Goal: Transaction & Acquisition: Book appointment/travel/reservation

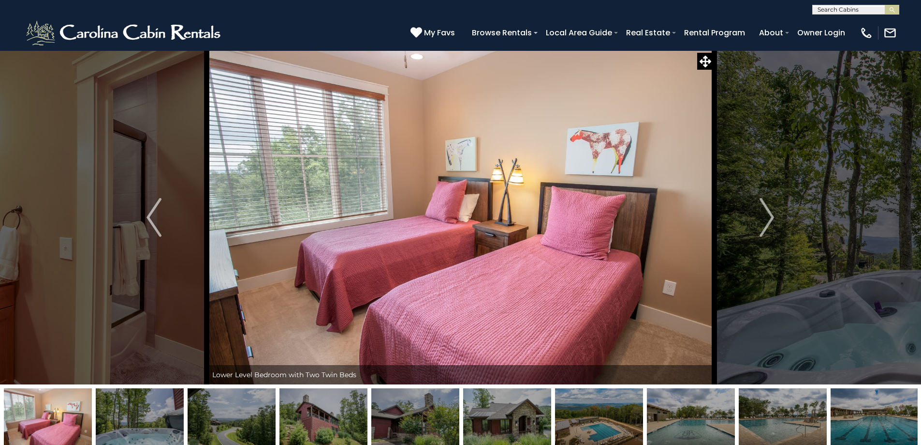
select select "*"
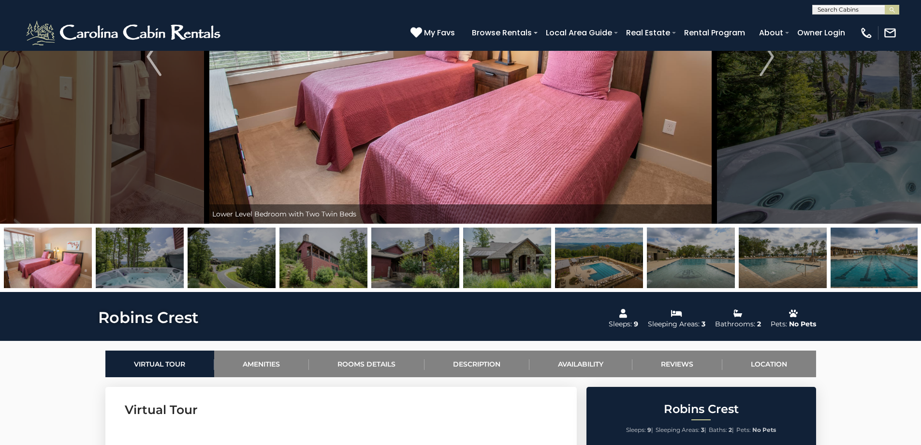
scroll to position [193, 0]
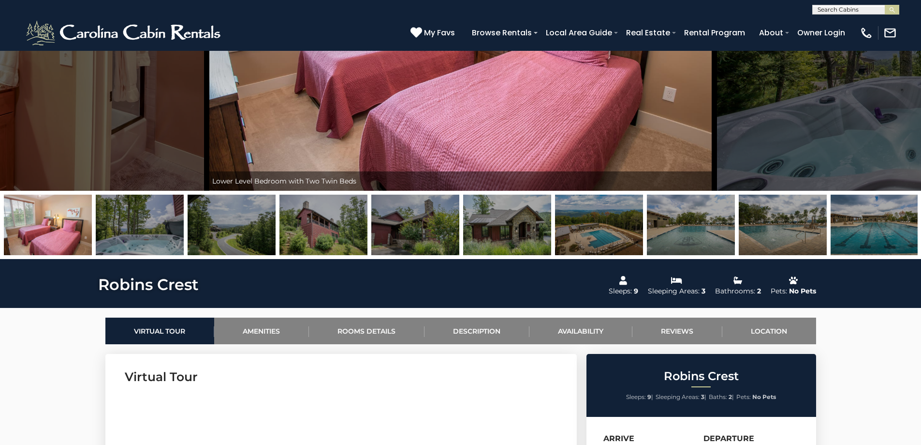
click at [325, 227] on img at bounding box center [324, 224] width 88 height 60
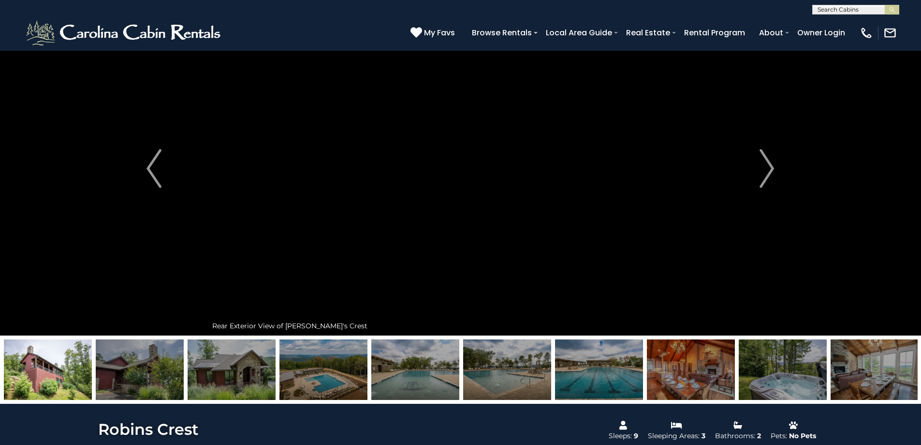
scroll to position [48, 0]
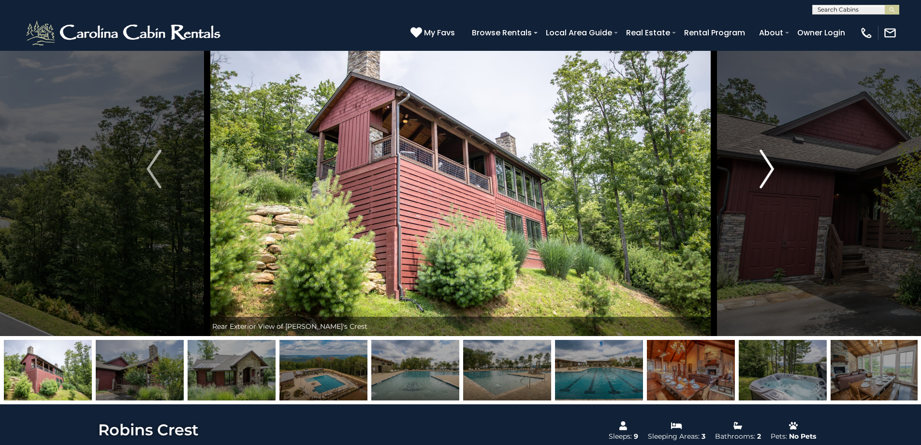
click at [762, 180] on img "Next" at bounding box center [767, 168] width 15 height 39
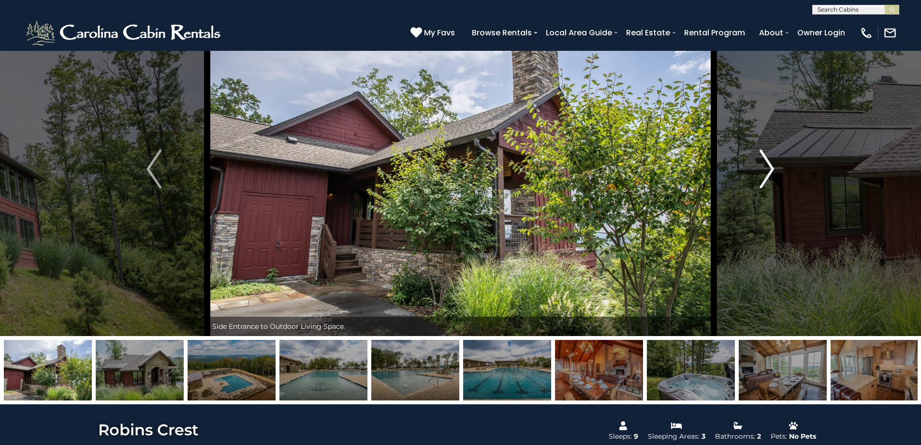
click at [762, 180] on img "Next" at bounding box center [767, 168] width 15 height 39
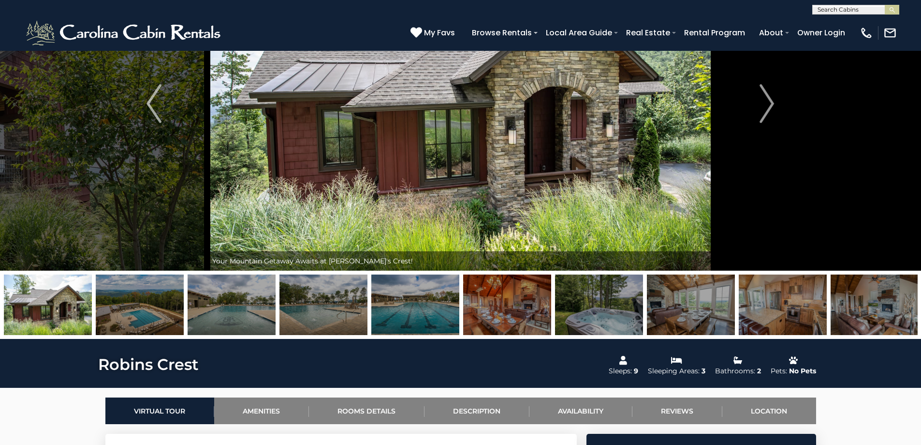
scroll to position [97, 0]
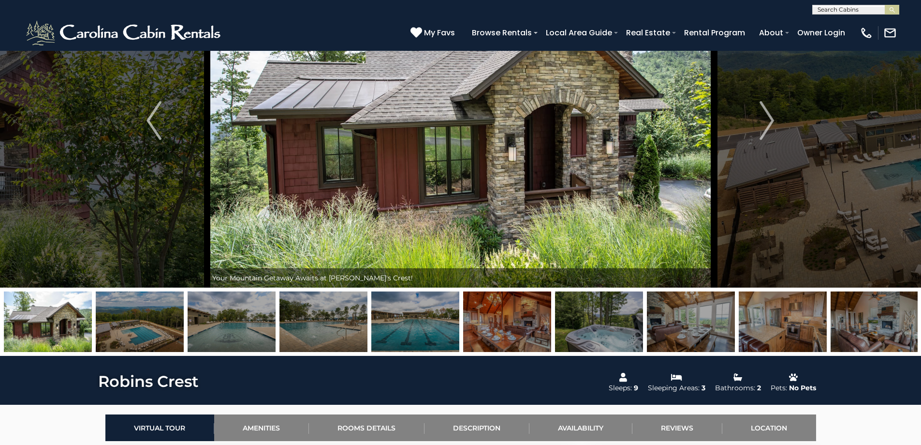
click at [589, 312] on img at bounding box center [599, 321] width 88 height 60
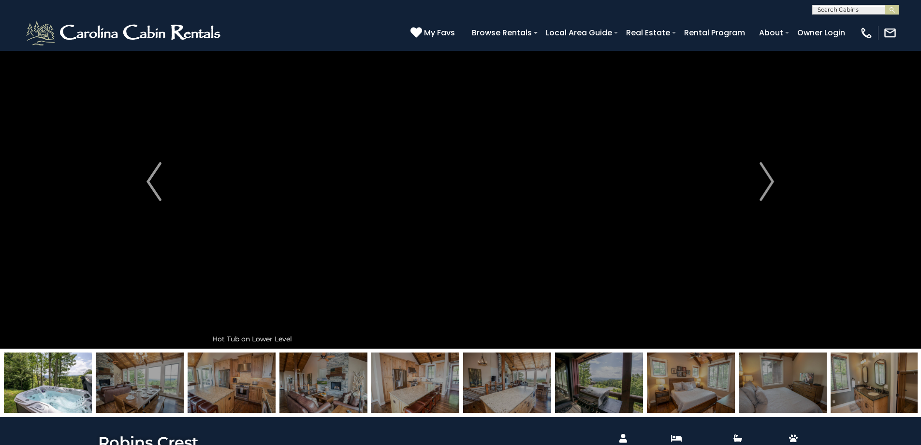
scroll to position [0, 0]
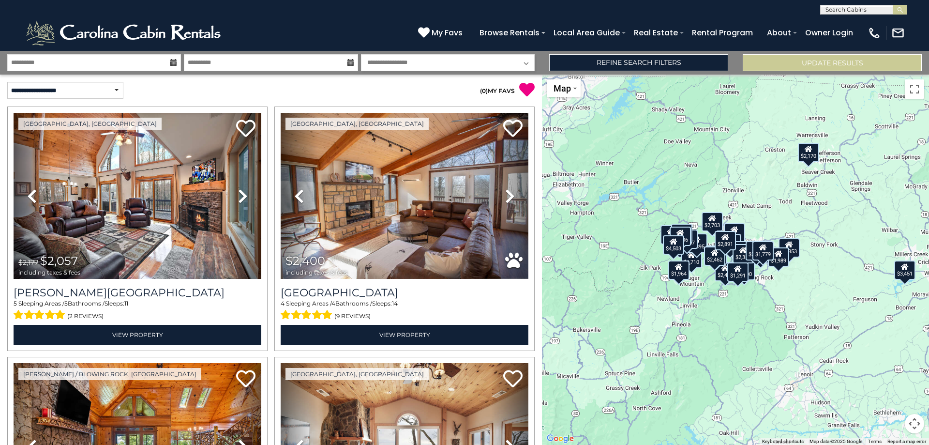
select select "*"
select select "*********"
click at [683, 63] on link "Refine Search Filters" at bounding box center [638, 62] width 179 height 17
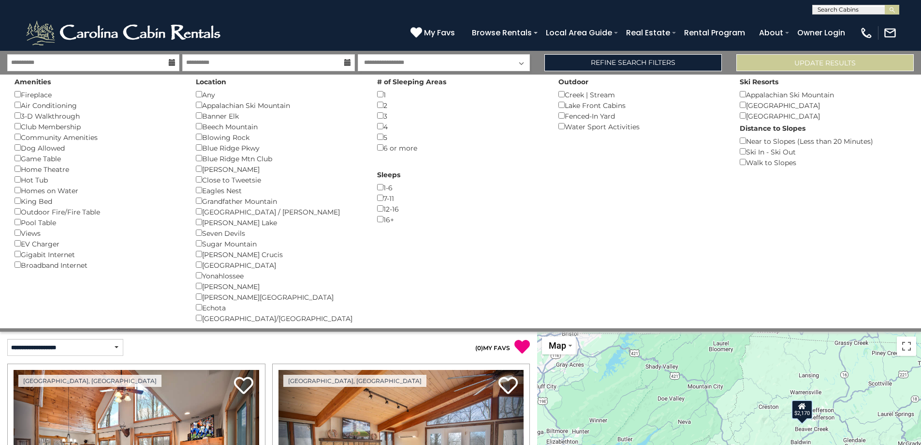
click at [852, 12] on input "text" at bounding box center [855, 12] width 85 height 10
type input "**********"
click at [856, 20] on em "[GEOGRAPHIC_DATA]" at bounding box center [855, 22] width 74 height 9
click at [890, 10] on img "submit" at bounding box center [892, 9] width 7 height 7
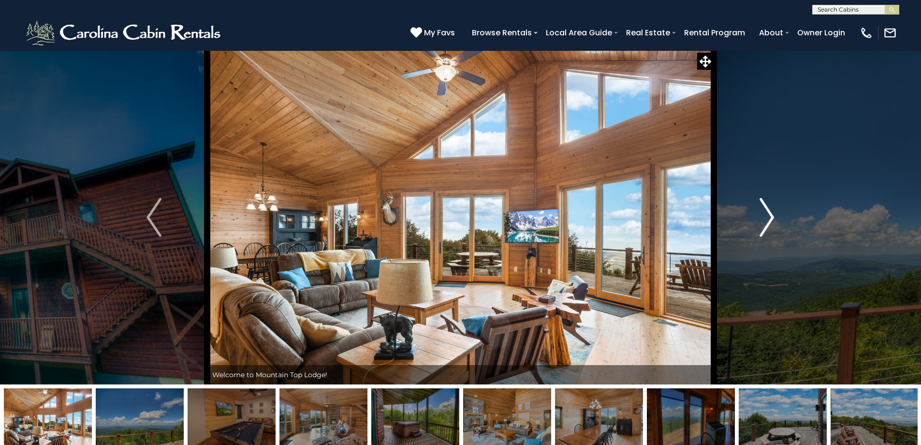
click at [768, 211] on img "Next" at bounding box center [767, 217] width 15 height 39
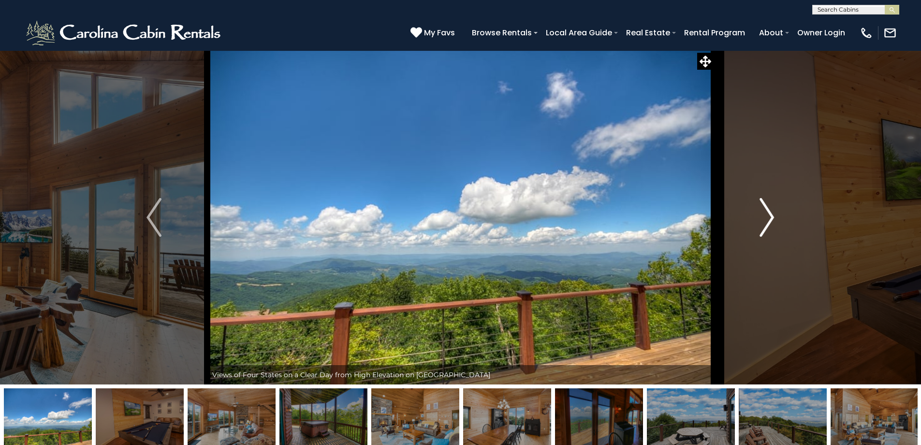
click at [768, 211] on img "Next" at bounding box center [767, 217] width 15 height 39
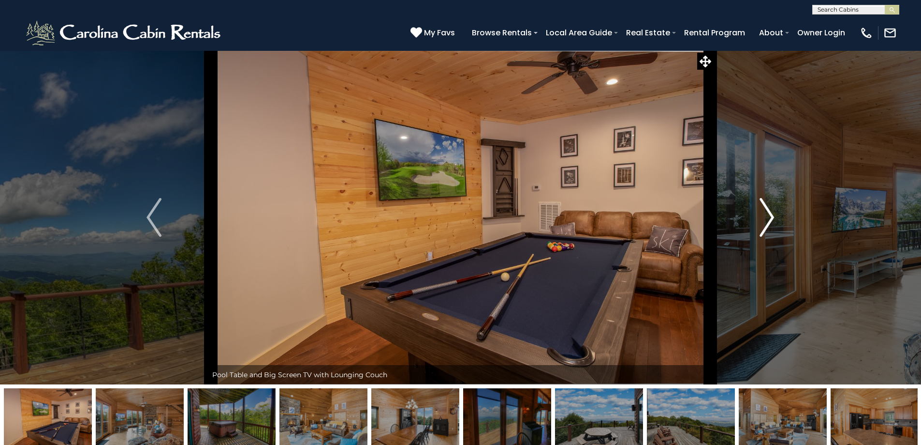
click at [768, 211] on img "Next" at bounding box center [767, 217] width 15 height 39
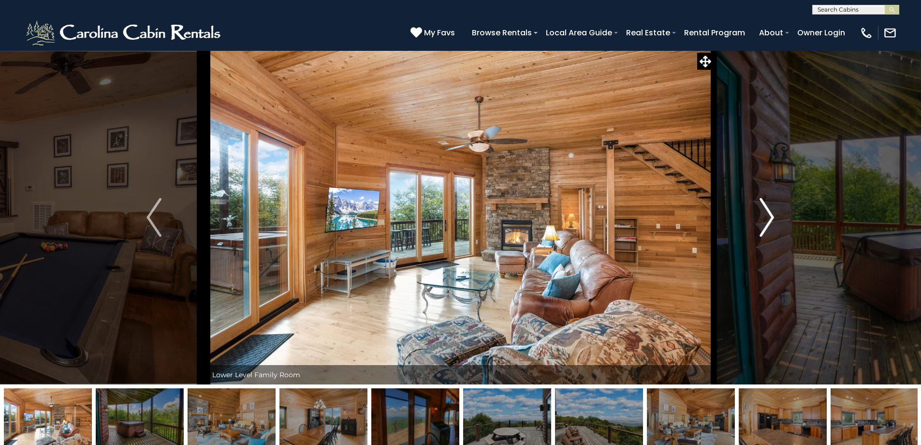
click at [768, 211] on img "Next" at bounding box center [767, 217] width 15 height 39
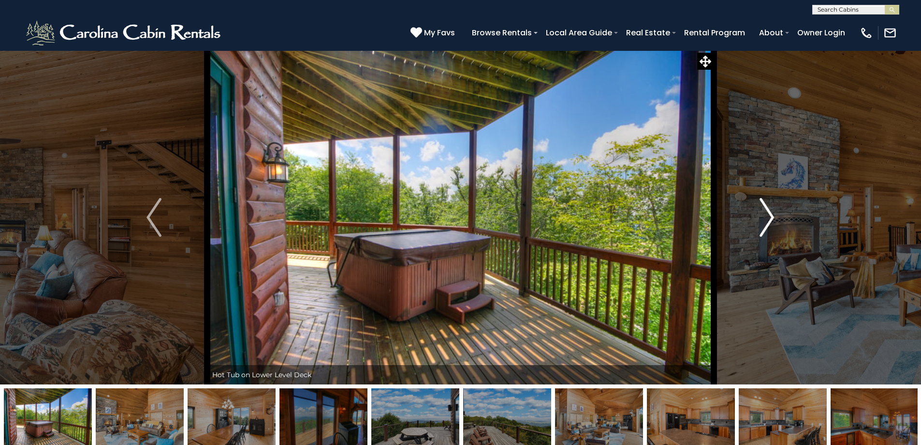
click at [768, 211] on img "Next" at bounding box center [767, 217] width 15 height 39
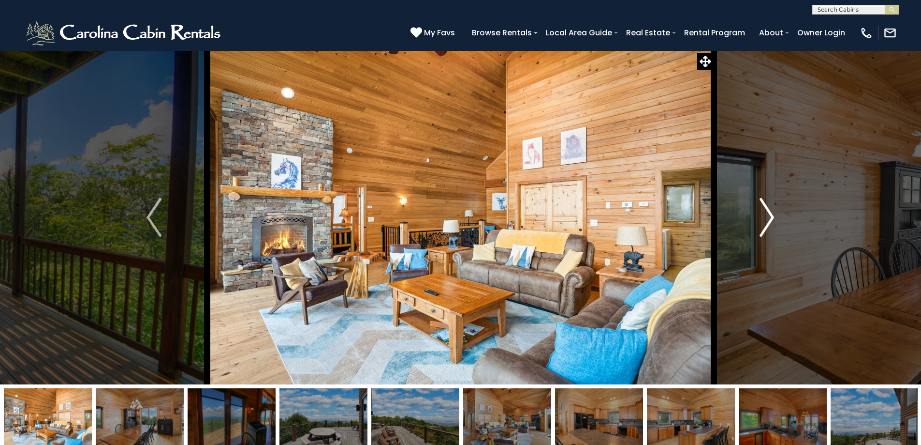
click at [768, 211] on img "Next" at bounding box center [767, 217] width 15 height 39
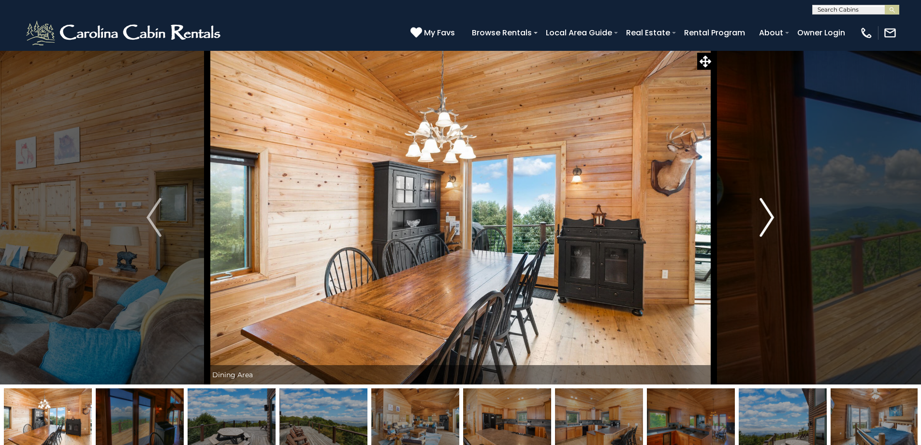
click at [768, 211] on img "Next" at bounding box center [767, 217] width 15 height 39
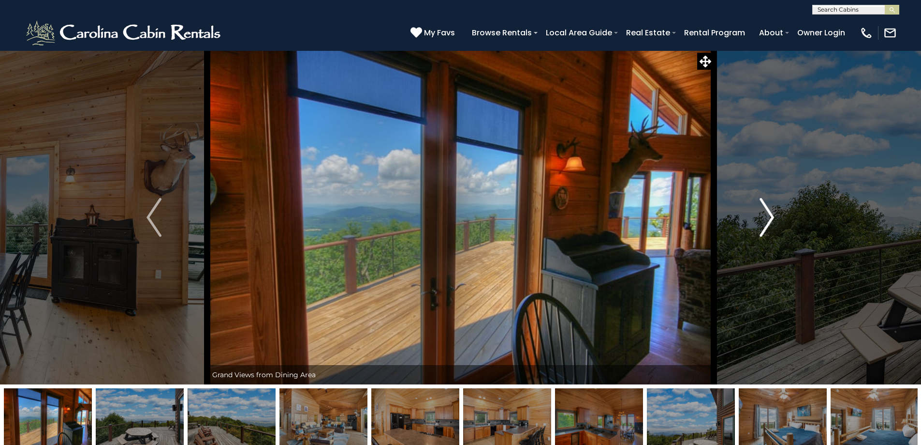
click at [768, 211] on img "Next" at bounding box center [767, 217] width 15 height 39
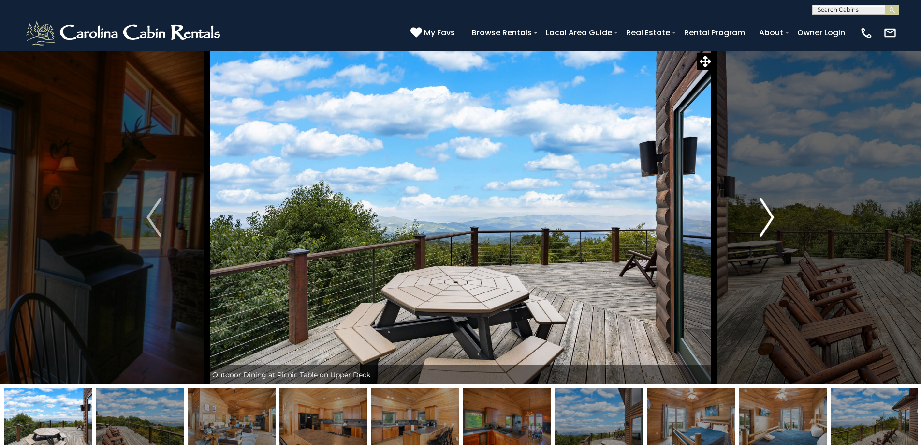
click at [768, 211] on img "Next" at bounding box center [767, 217] width 15 height 39
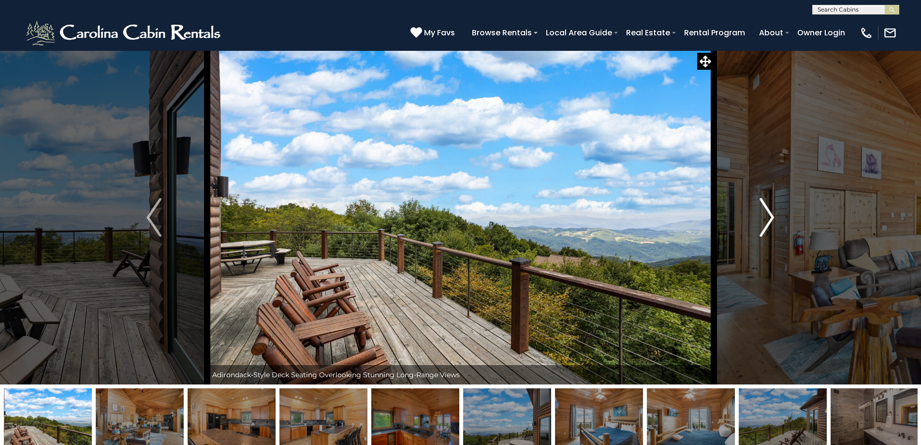
click at [768, 211] on img "Next" at bounding box center [767, 217] width 15 height 39
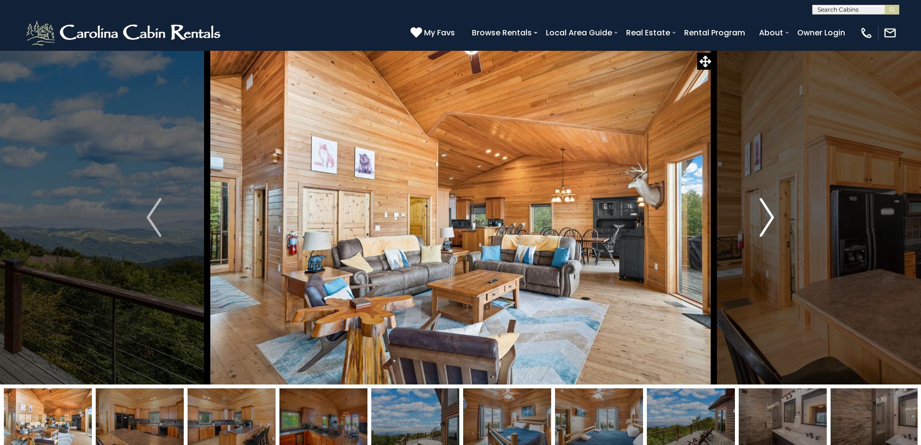
click at [768, 211] on img "Next" at bounding box center [767, 217] width 15 height 39
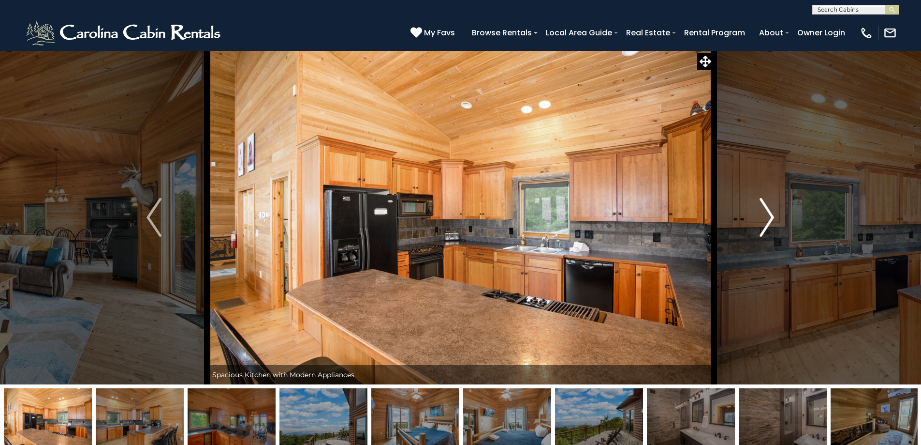
click at [768, 211] on img "Next" at bounding box center [767, 217] width 15 height 39
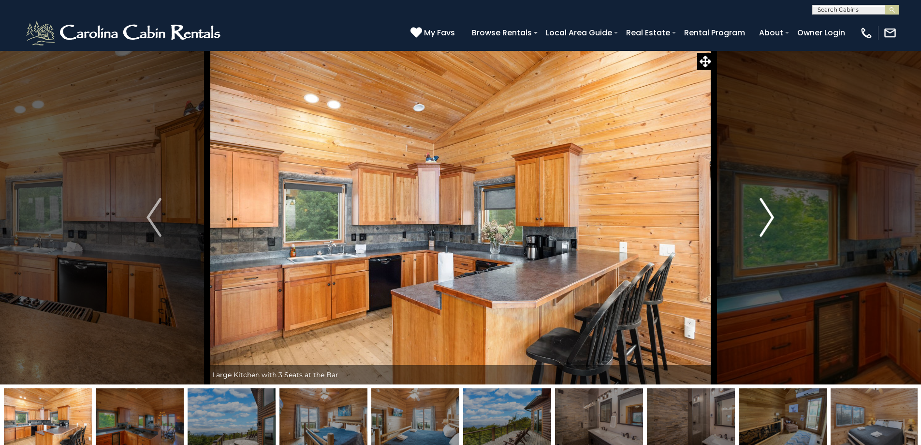
click at [768, 211] on img "Next" at bounding box center [767, 217] width 15 height 39
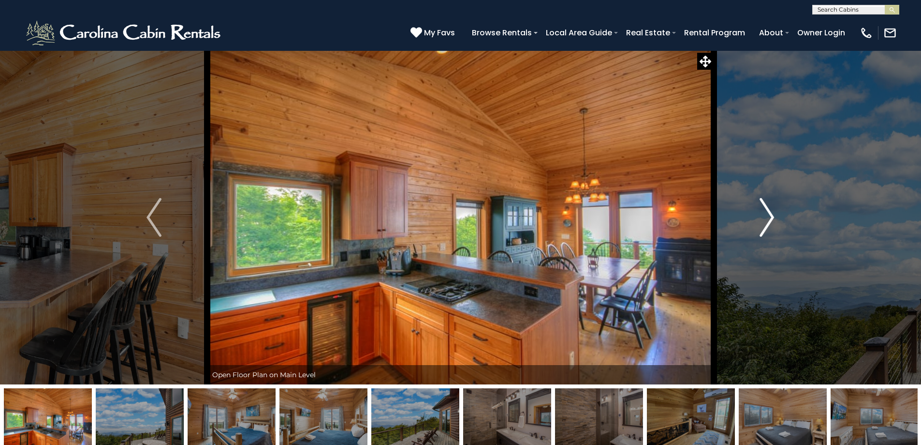
click at [768, 211] on img "Next" at bounding box center [767, 217] width 15 height 39
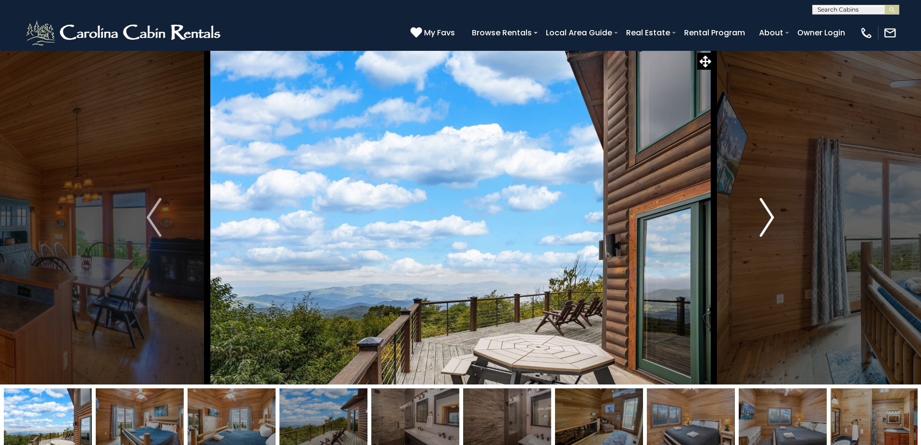
click at [768, 211] on img "Next" at bounding box center [767, 217] width 15 height 39
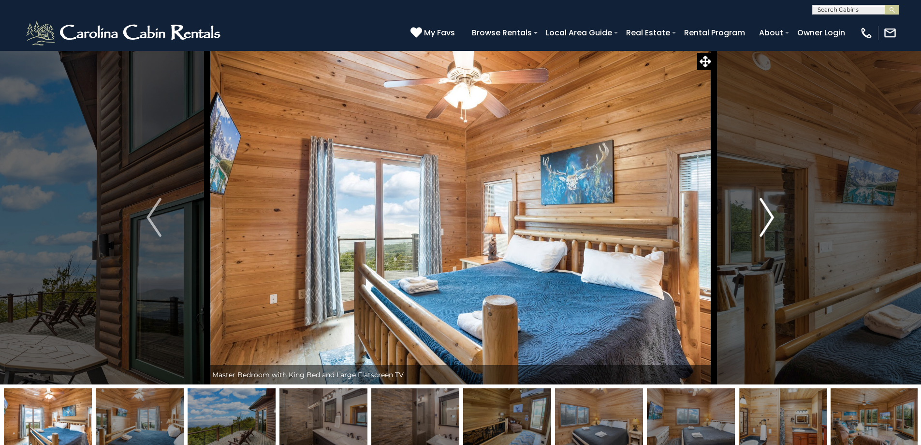
click at [768, 211] on img "Next" at bounding box center [767, 217] width 15 height 39
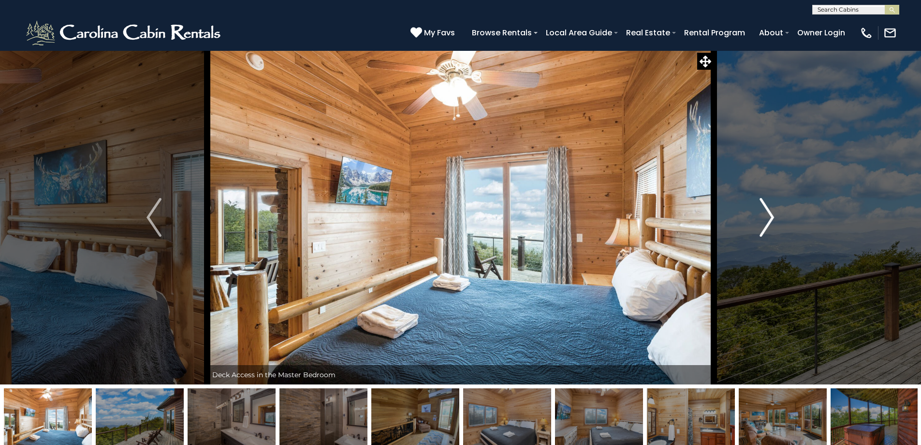
click at [768, 211] on img "Next" at bounding box center [767, 217] width 15 height 39
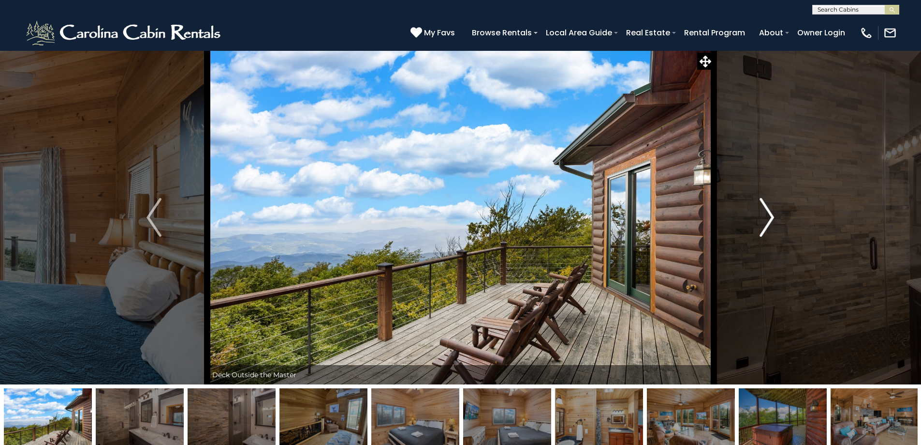
click at [768, 211] on img "Next" at bounding box center [767, 217] width 15 height 39
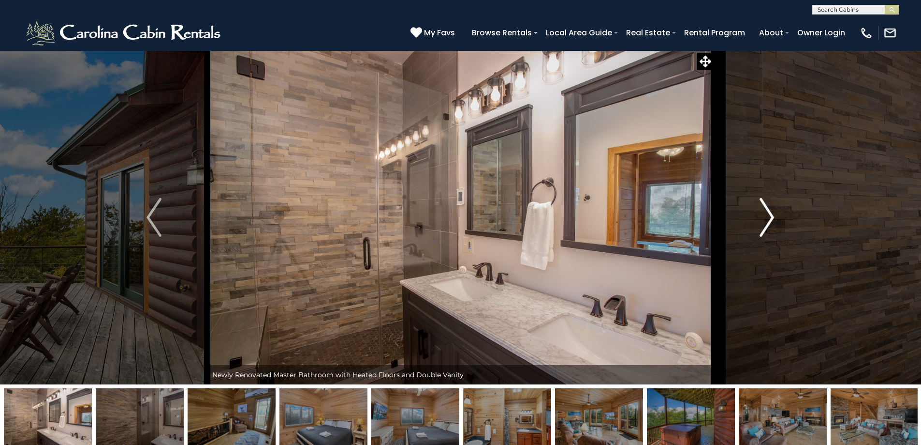
click at [768, 211] on img "Next" at bounding box center [767, 217] width 15 height 39
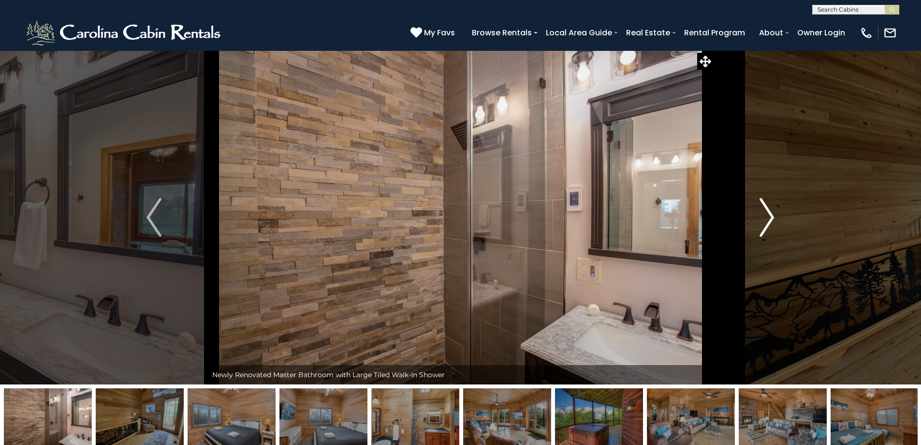
click at [768, 211] on img "Next" at bounding box center [767, 217] width 15 height 39
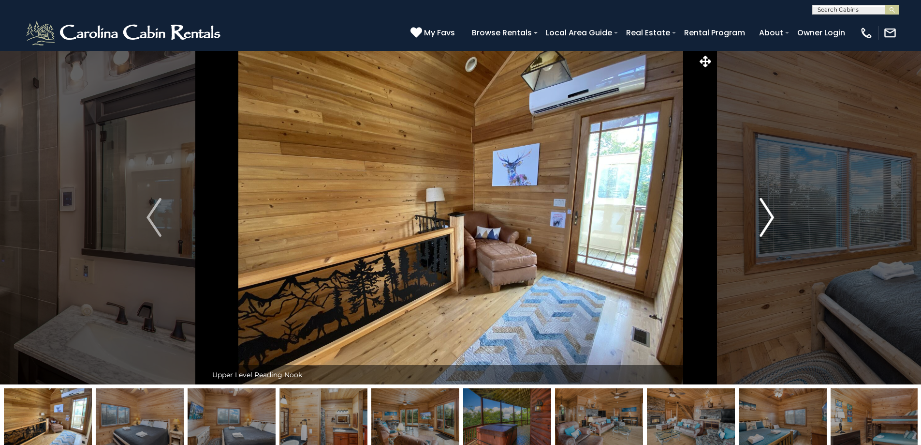
click at [768, 211] on img "Next" at bounding box center [767, 217] width 15 height 39
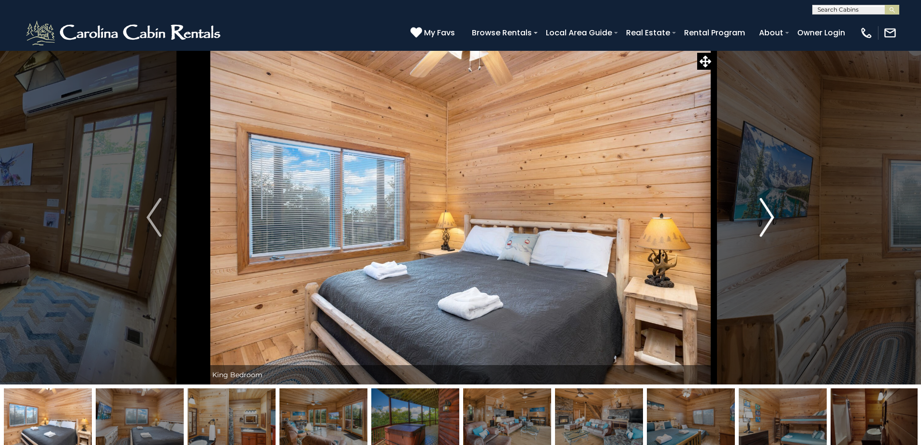
click at [768, 211] on img "Next" at bounding box center [767, 217] width 15 height 39
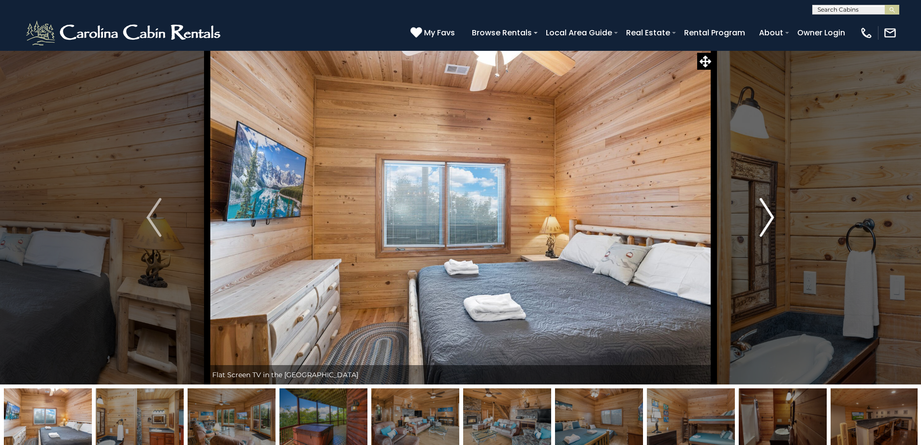
click at [768, 211] on img "Next" at bounding box center [767, 217] width 15 height 39
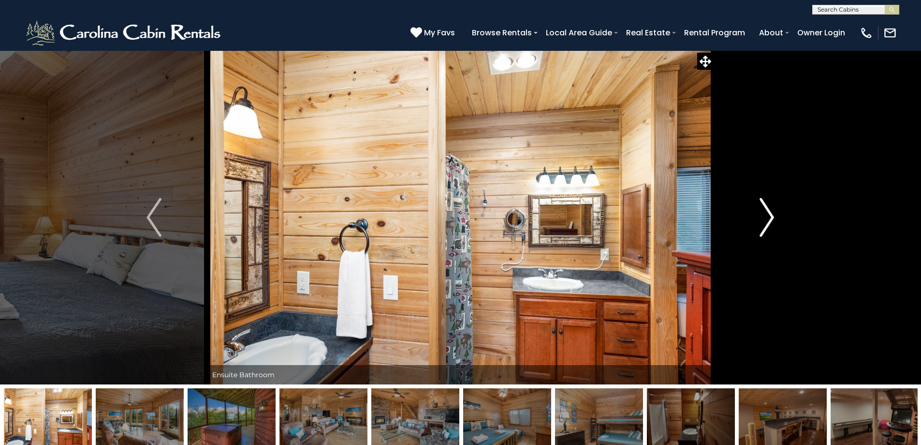
click at [768, 211] on img "Next" at bounding box center [767, 217] width 15 height 39
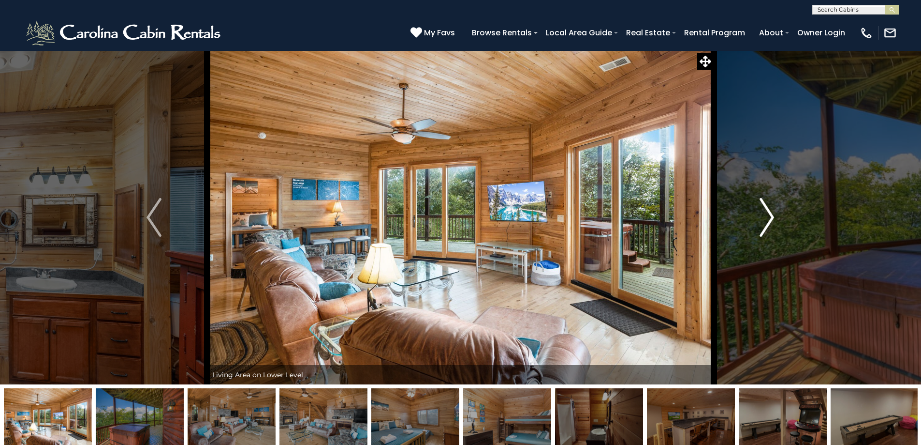
click at [768, 211] on img "Next" at bounding box center [767, 217] width 15 height 39
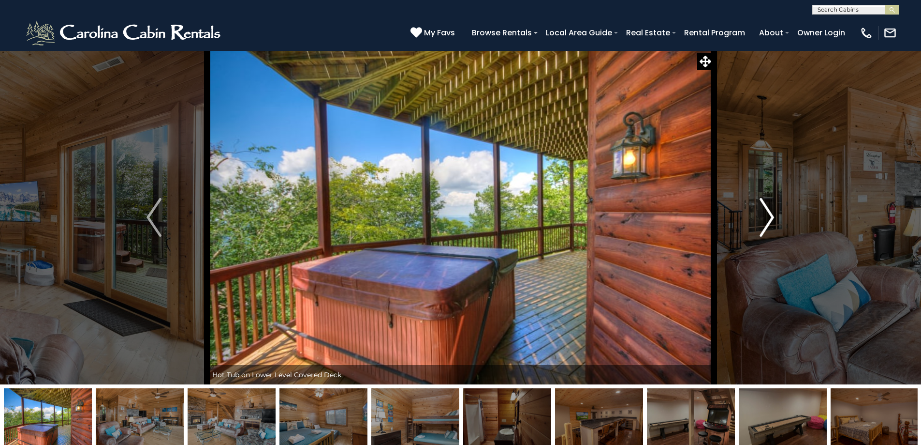
click at [768, 211] on img "Next" at bounding box center [767, 217] width 15 height 39
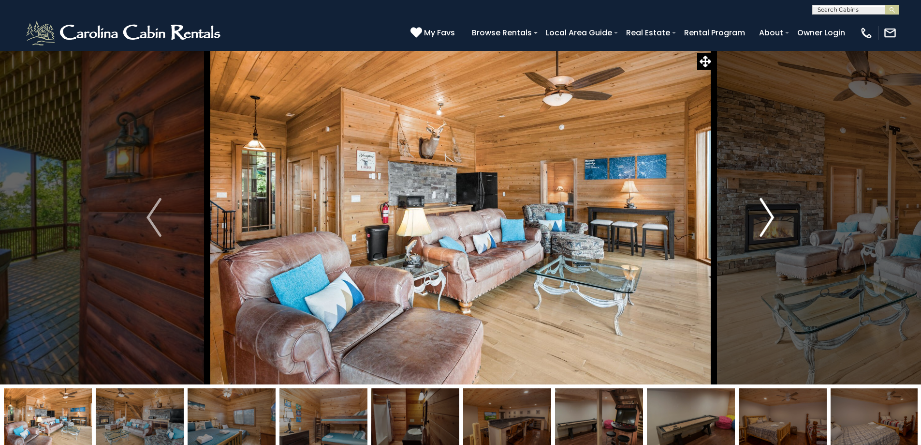
click at [768, 211] on img "Next" at bounding box center [767, 217] width 15 height 39
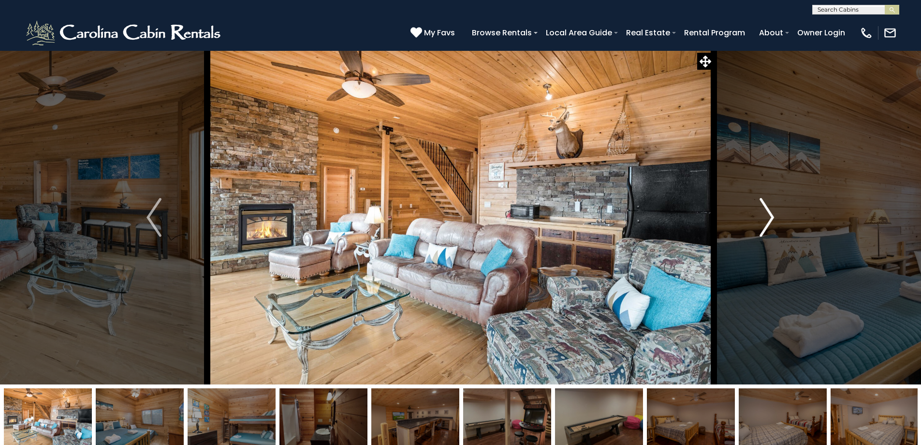
click at [768, 211] on img "Next" at bounding box center [767, 217] width 15 height 39
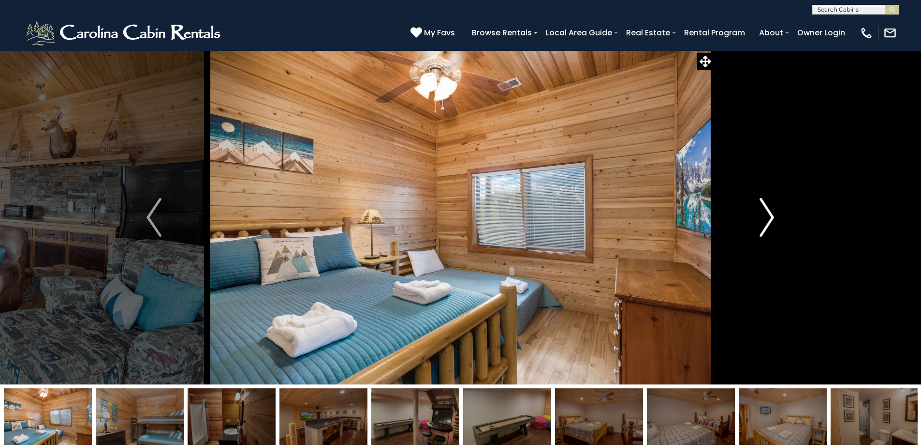
click at [768, 211] on img "Next" at bounding box center [767, 217] width 15 height 39
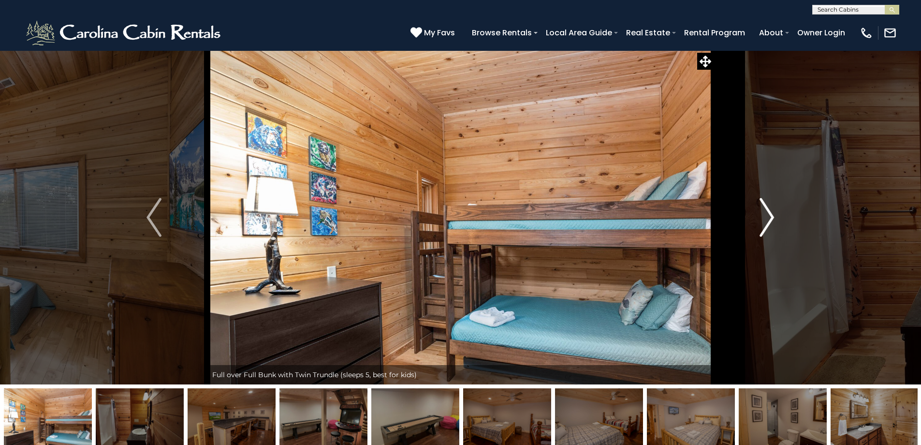
click at [768, 211] on img "Next" at bounding box center [767, 217] width 15 height 39
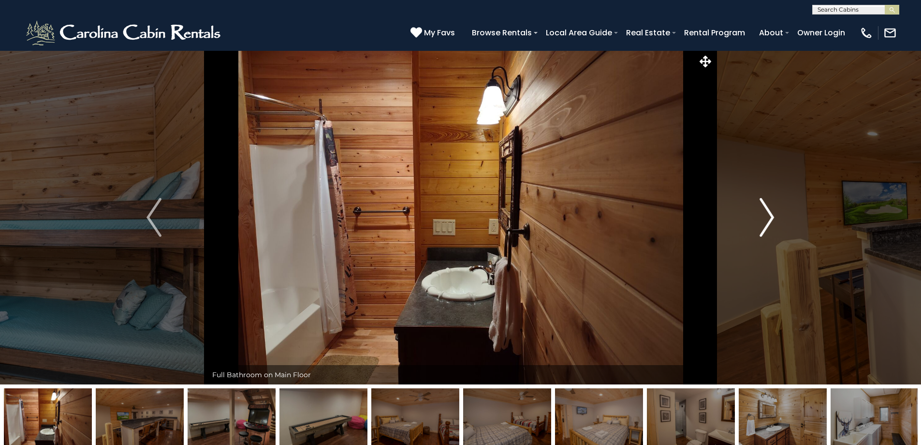
click at [768, 211] on img "Next" at bounding box center [767, 217] width 15 height 39
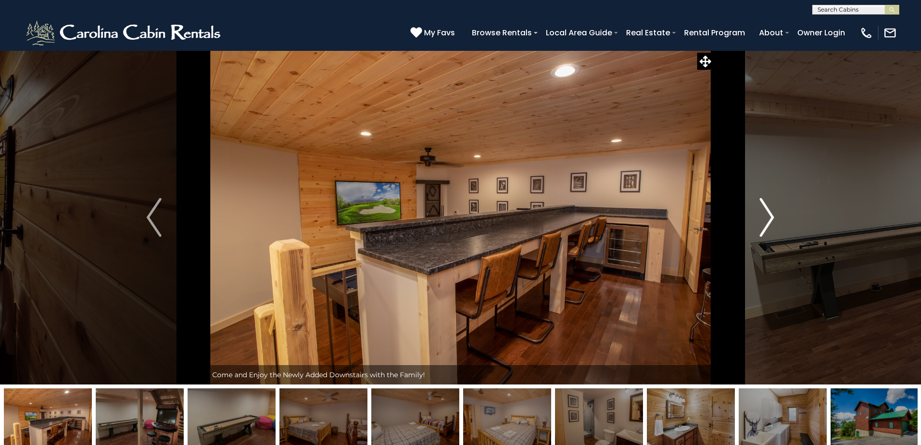
click at [768, 211] on img "Next" at bounding box center [767, 217] width 15 height 39
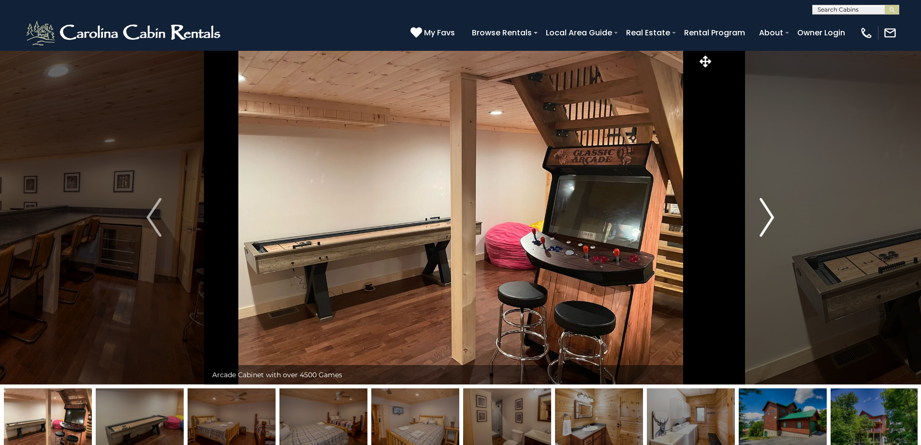
click at [768, 211] on img "Next" at bounding box center [767, 217] width 15 height 39
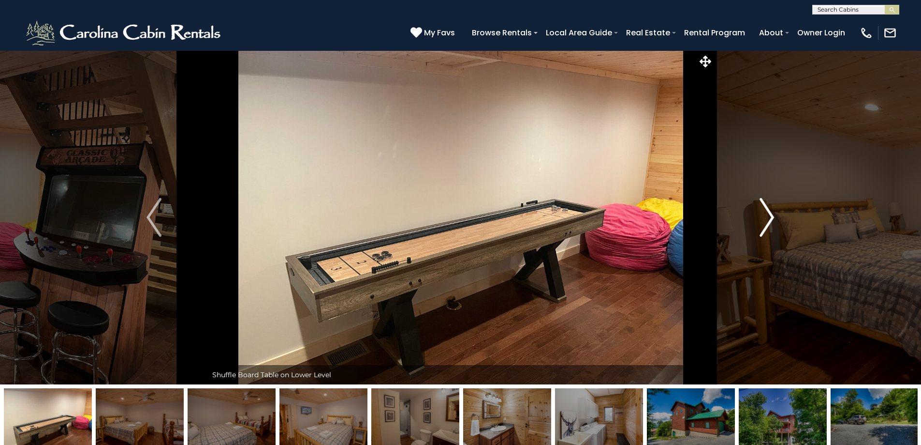
click at [768, 211] on img "Next" at bounding box center [767, 217] width 15 height 39
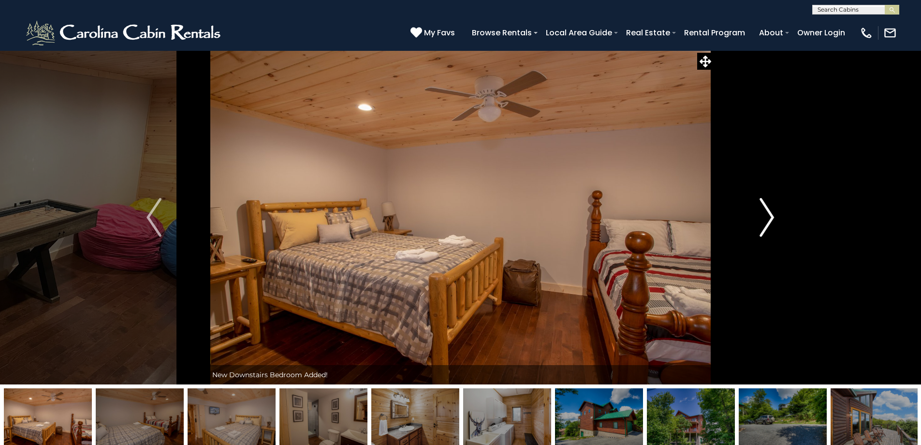
click at [768, 211] on img "Next" at bounding box center [767, 217] width 15 height 39
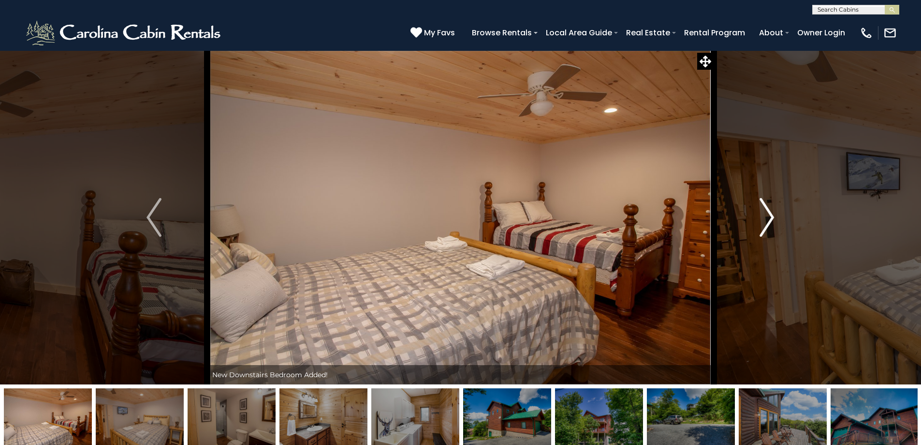
click at [768, 211] on img "Next" at bounding box center [767, 217] width 15 height 39
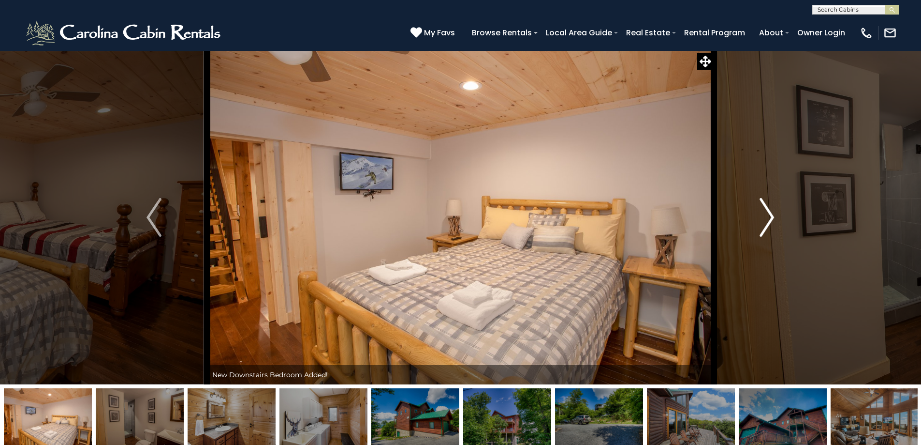
click at [768, 211] on img "Next" at bounding box center [767, 217] width 15 height 39
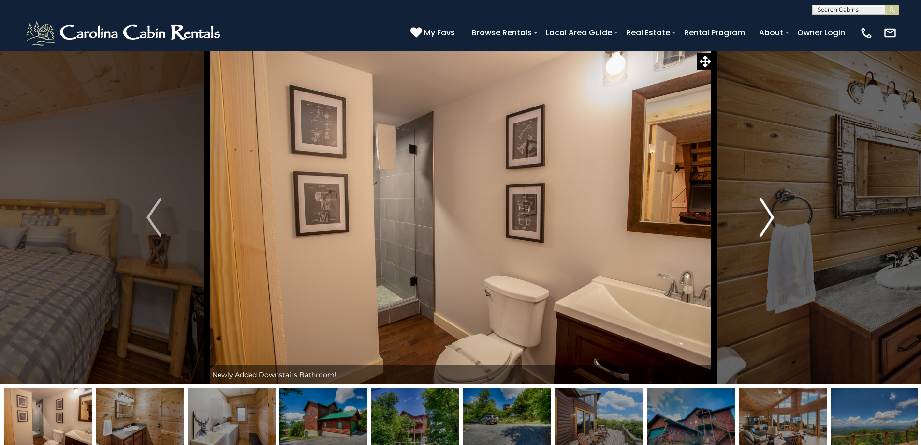
click at [768, 211] on img "Next" at bounding box center [767, 217] width 15 height 39
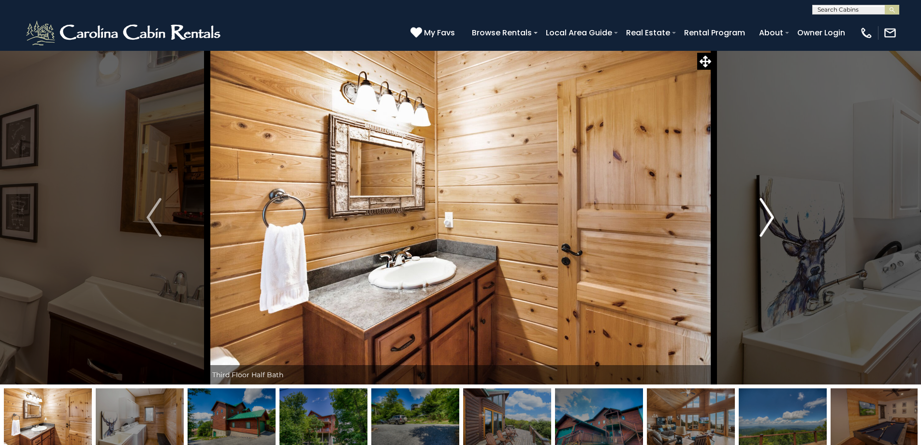
click at [768, 211] on img "Next" at bounding box center [767, 217] width 15 height 39
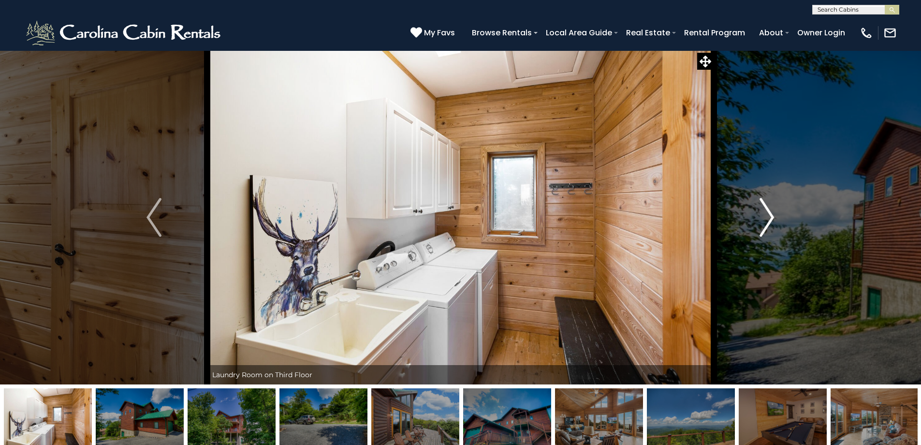
click at [768, 211] on img "Next" at bounding box center [767, 217] width 15 height 39
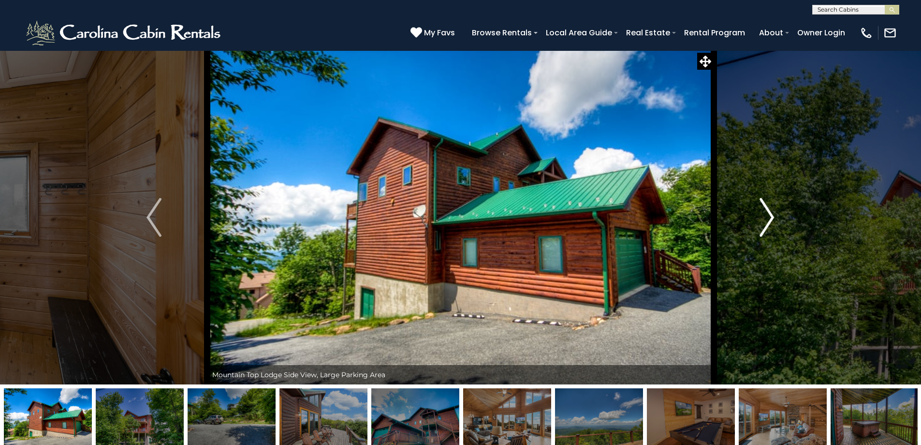
click at [768, 211] on img "Next" at bounding box center [767, 217] width 15 height 39
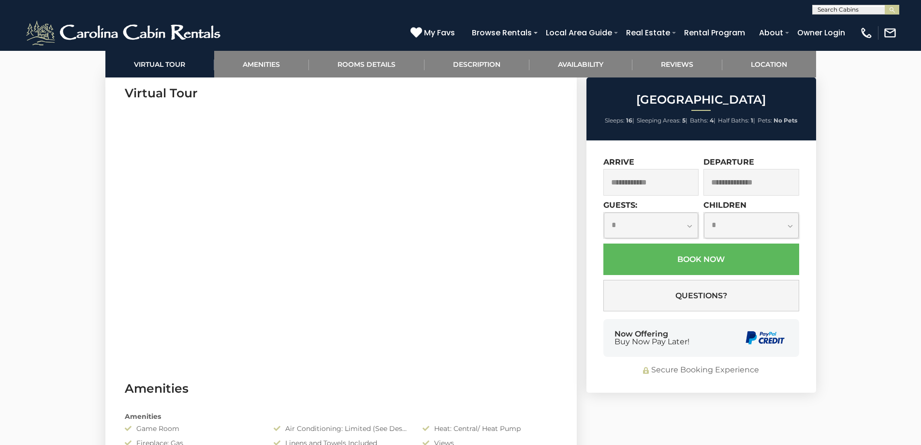
scroll to position [484, 0]
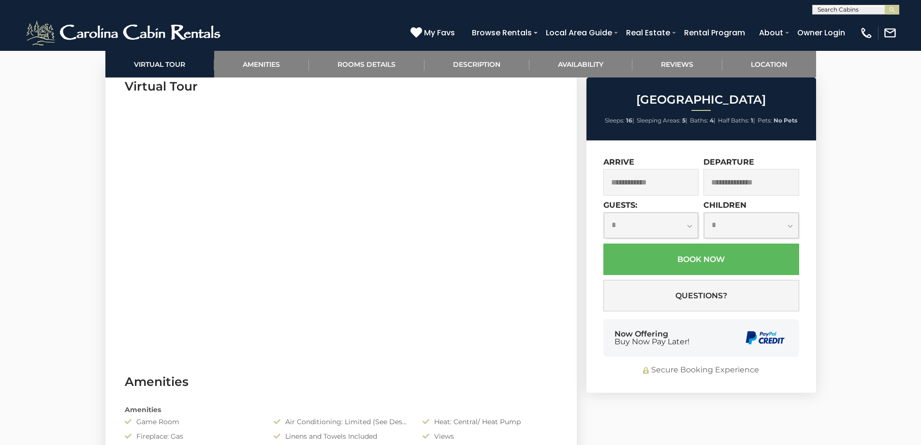
click at [689, 181] on input "text" at bounding box center [652, 182] width 96 height 27
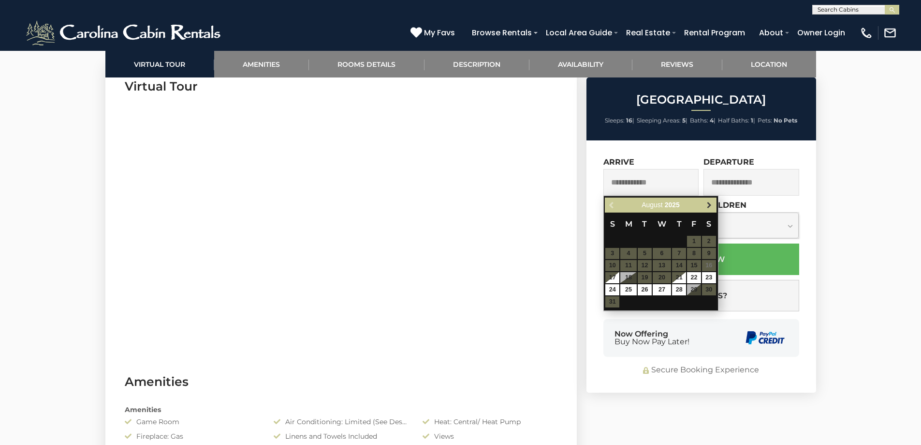
click at [709, 201] on span "Next" at bounding box center [710, 205] width 8 height 8
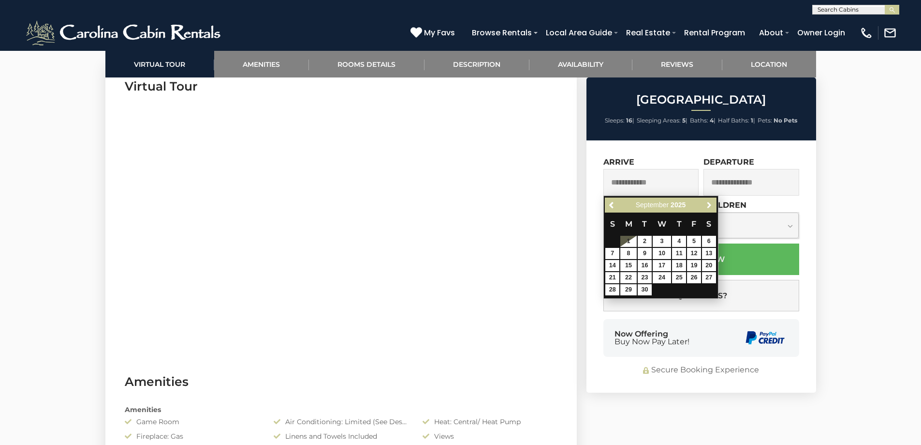
click at [709, 201] on span "Next" at bounding box center [710, 205] width 8 height 8
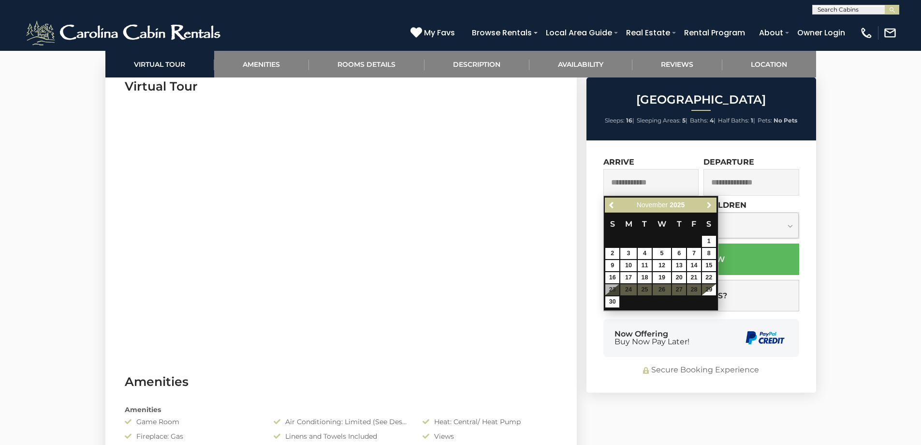
click at [709, 201] on span "Next" at bounding box center [710, 205] width 8 height 8
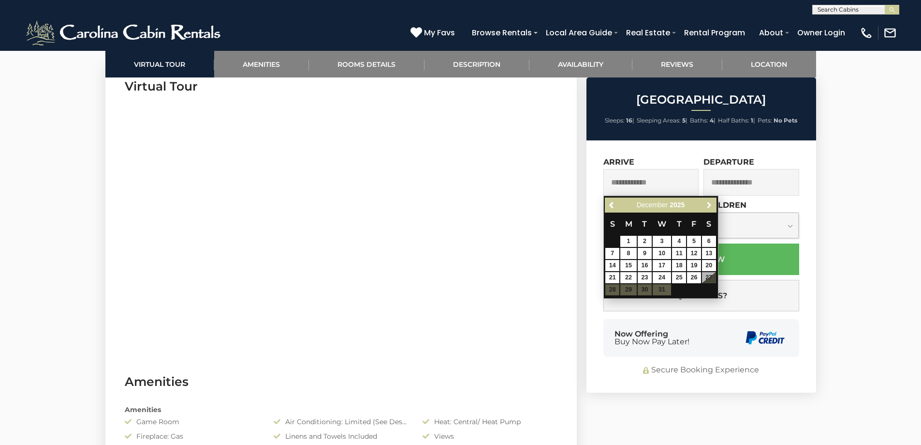
click at [709, 201] on span "Next" at bounding box center [710, 205] width 8 height 8
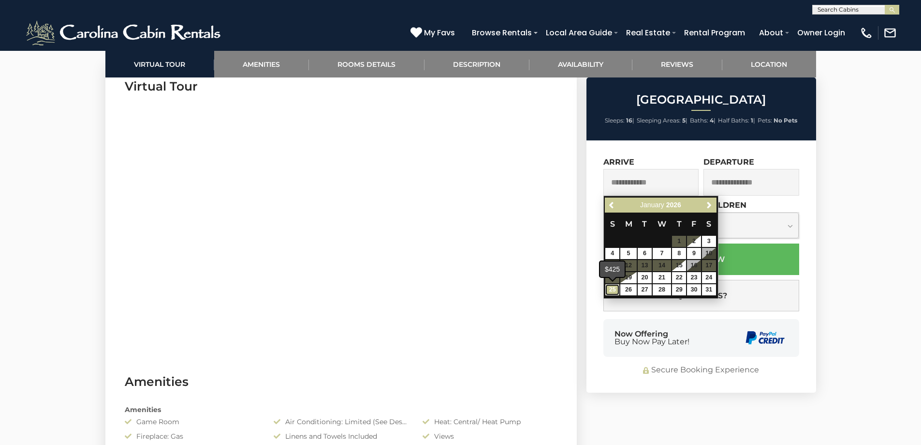
click at [615, 289] on link "25" at bounding box center [613, 289] width 14 height 11
type input "**********"
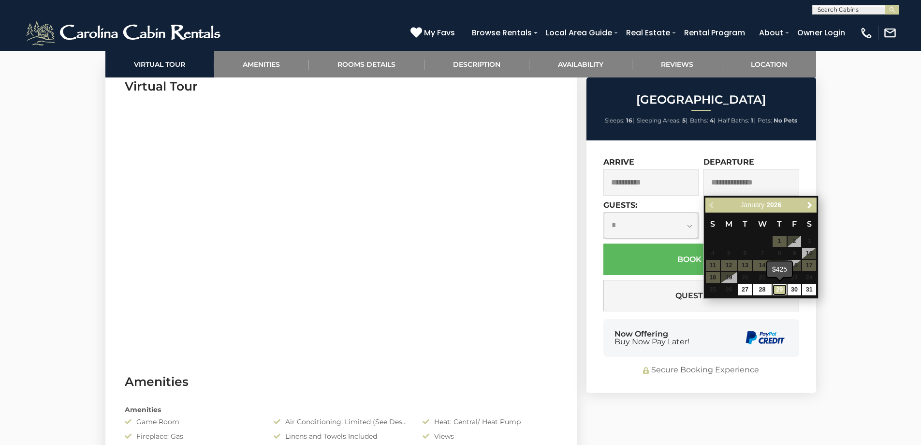
click at [781, 288] on link "29" at bounding box center [780, 289] width 14 height 11
type input "**********"
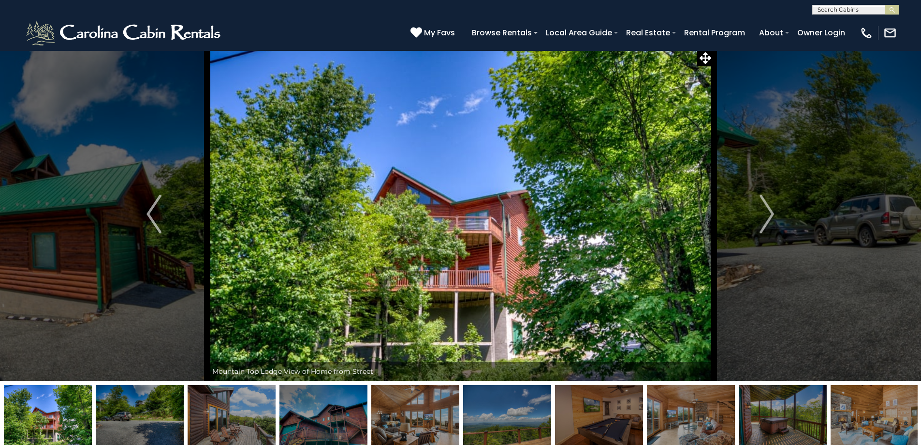
scroll to position [0, 0]
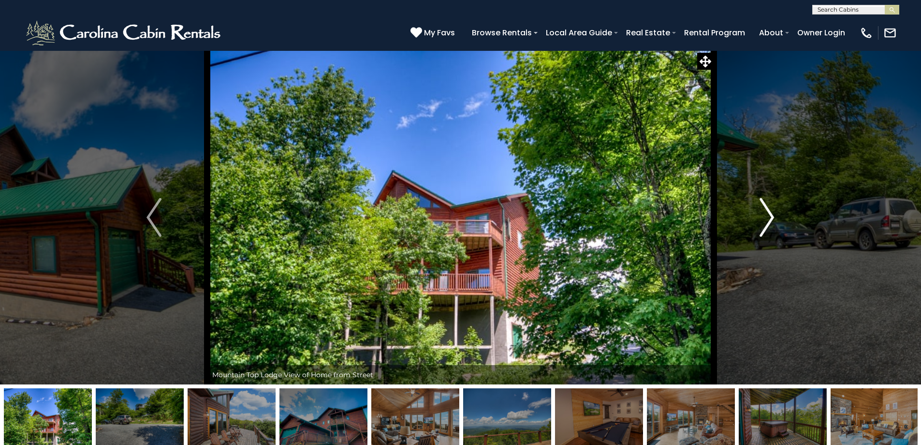
click at [766, 210] on img "Next" at bounding box center [767, 217] width 15 height 39
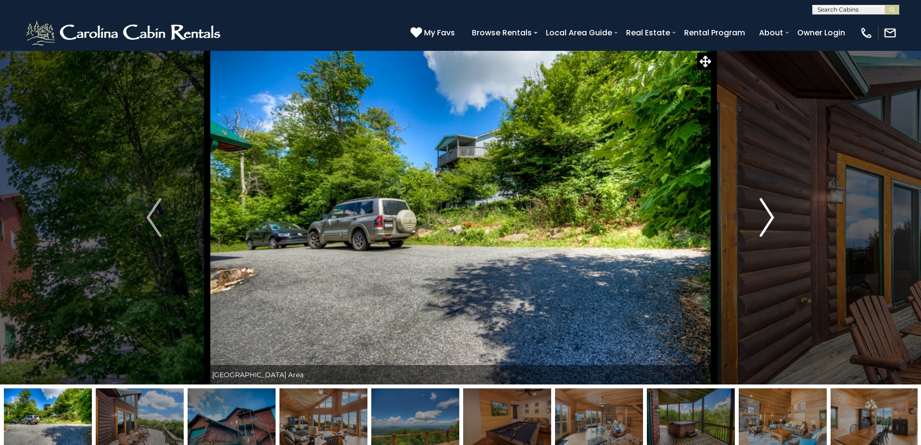
click at [766, 210] on img "Next" at bounding box center [767, 217] width 15 height 39
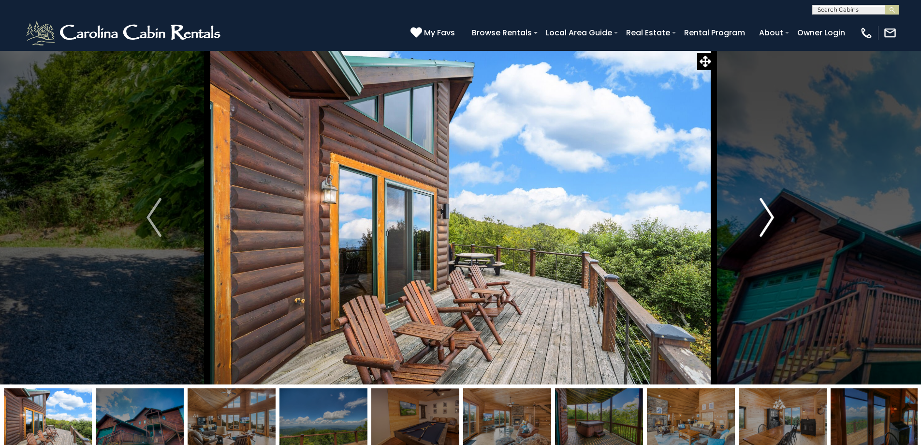
click at [766, 210] on img "Next" at bounding box center [767, 217] width 15 height 39
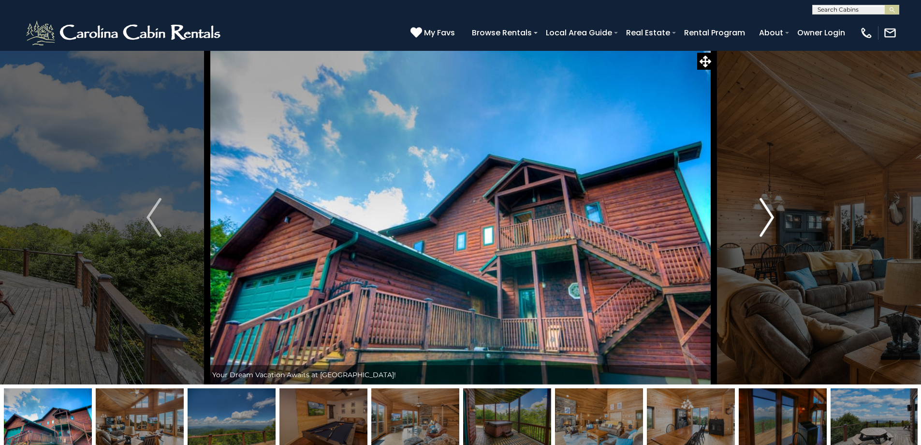
click at [766, 210] on img "Next" at bounding box center [767, 217] width 15 height 39
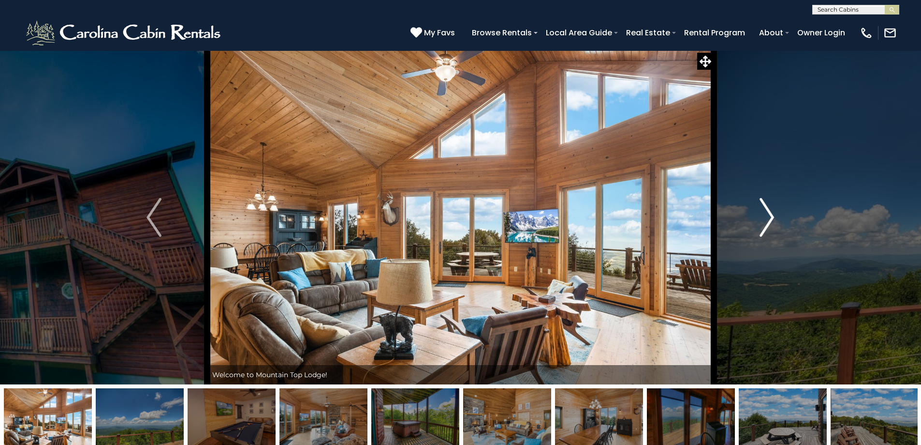
click at [766, 210] on img "Next" at bounding box center [767, 217] width 15 height 39
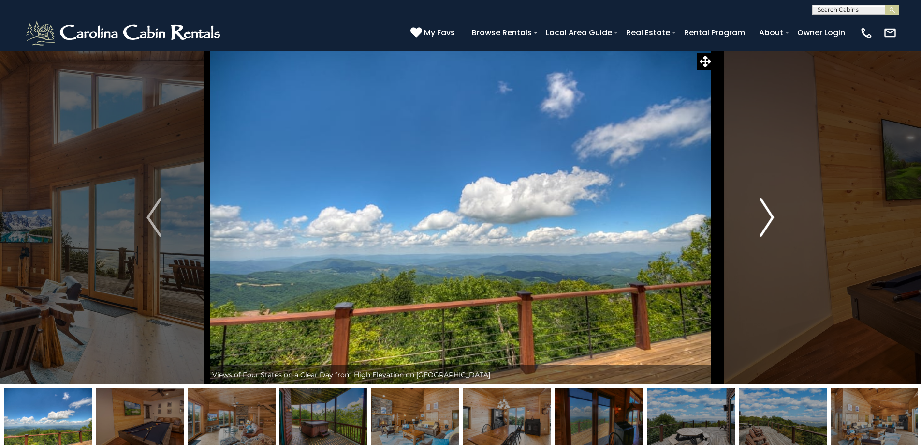
click at [766, 210] on img "Next" at bounding box center [767, 217] width 15 height 39
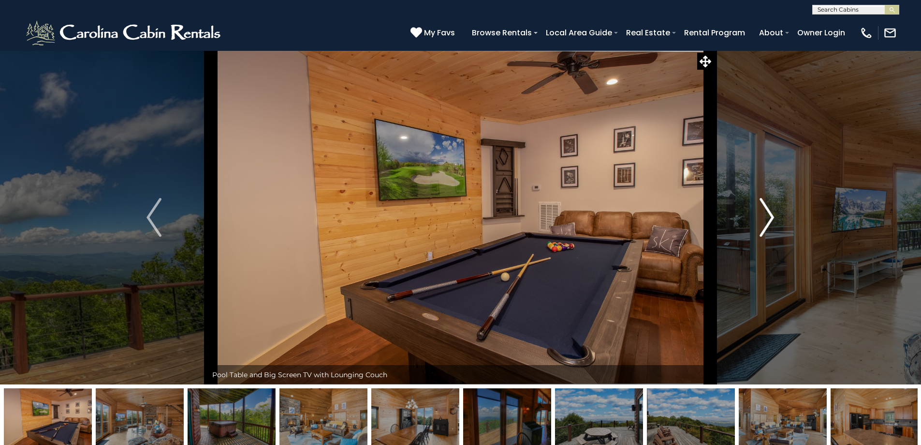
click at [766, 210] on img "Next" at bounding box center [767, 217] width 15 height 39
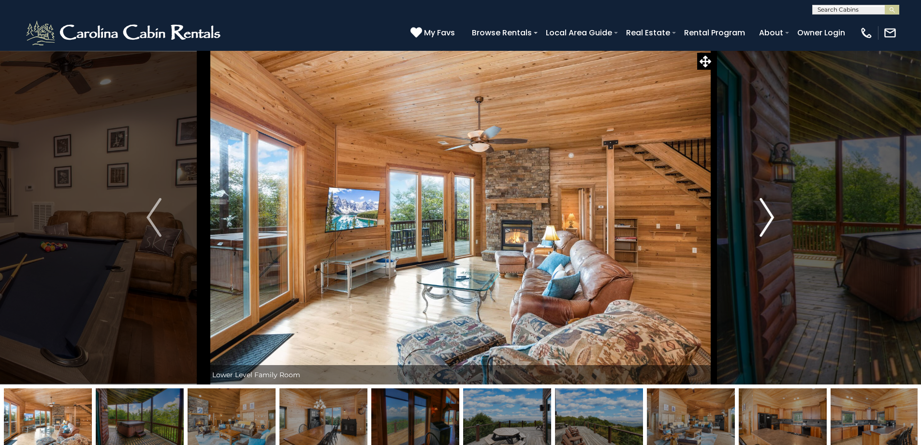
click at [766, 210] on img "Next" at bounding box center [767, 217] width 15 height 39
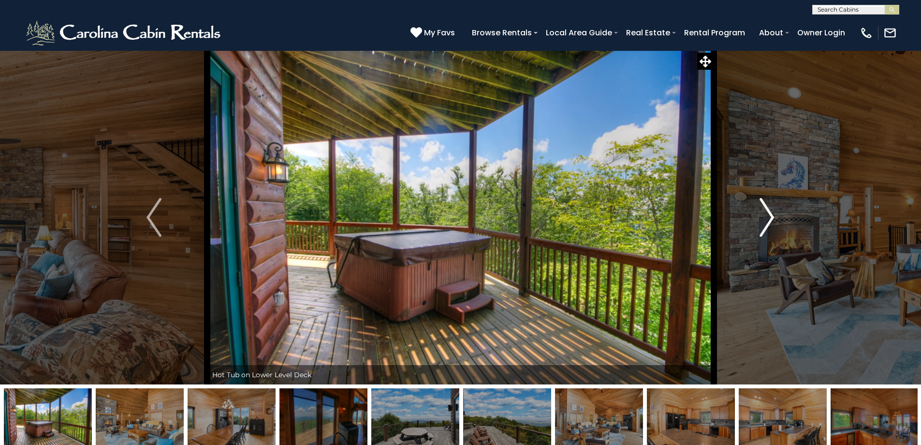
click at [766, 210] on img "Next" at bounding box center [767, 217] width 15 height 39
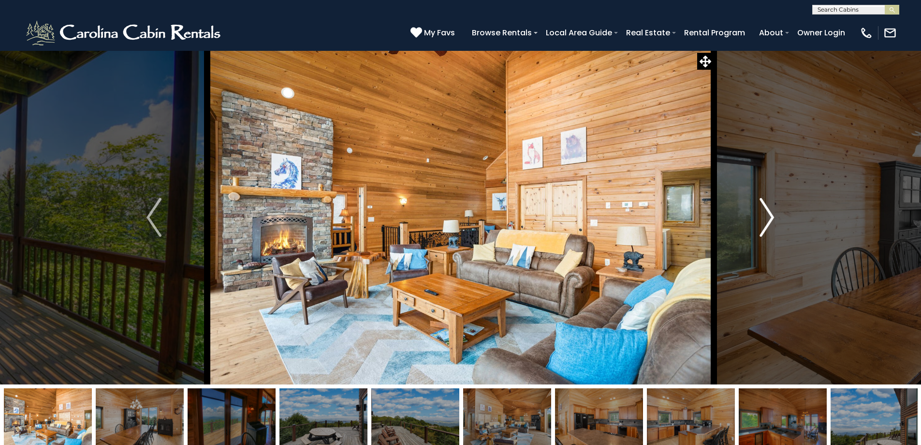
click at [766, 210] on img "Next" at bounding box center [767, 217] width 15 height 39
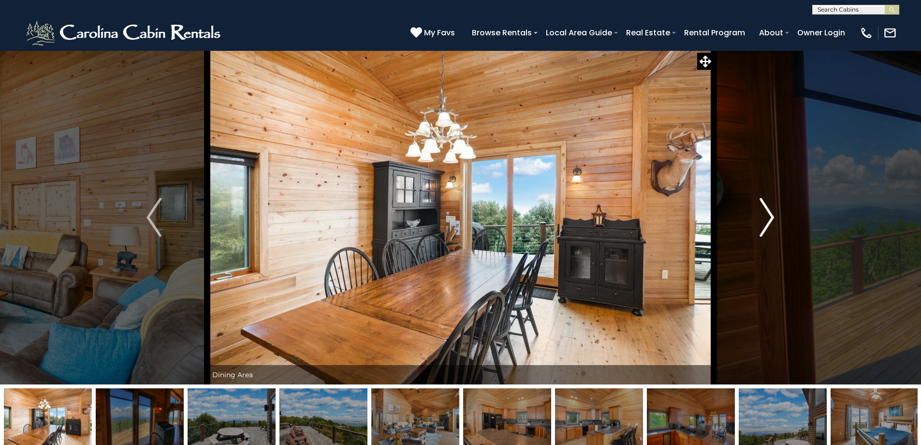
click at [766, 210] on img "Next" at bounding box center [767, 217] width 15 height 39
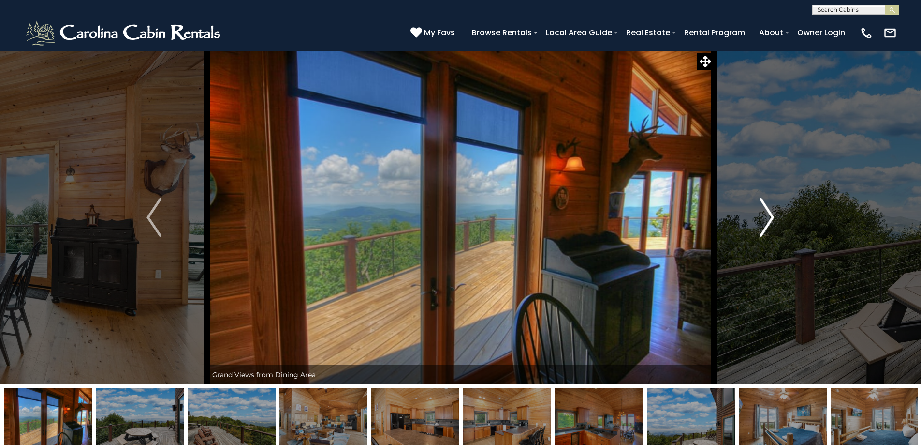
click at [766, 210] on img "Next" at bounding box center [767, 217] width 15 height 39
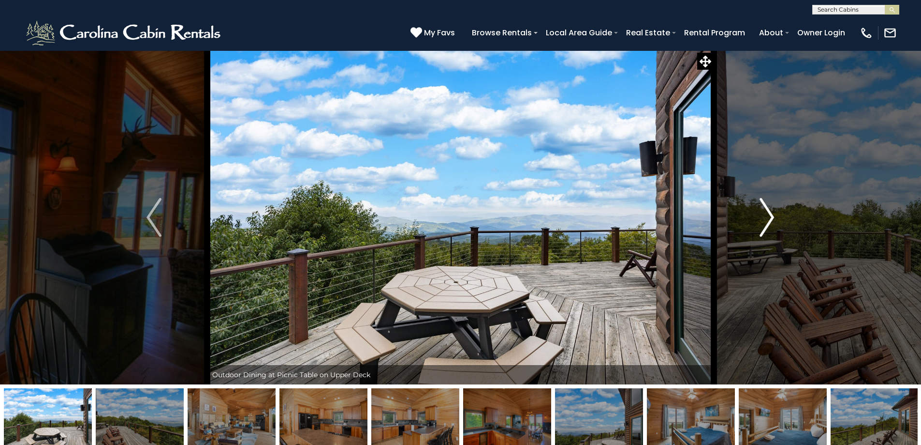
click at [766, 210] on img "Next" at bounding box center [767, 217] width 15 height 39
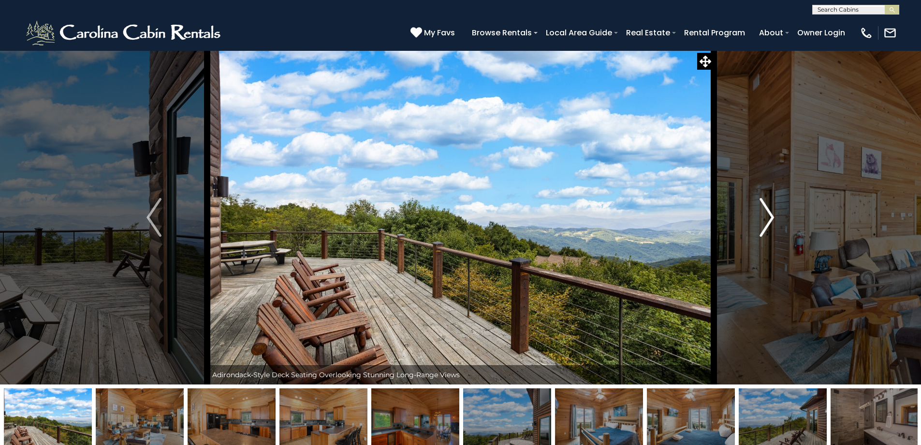
click at [766, 210] on img "Next" at bounding box center [767, 217] width 15 height 39
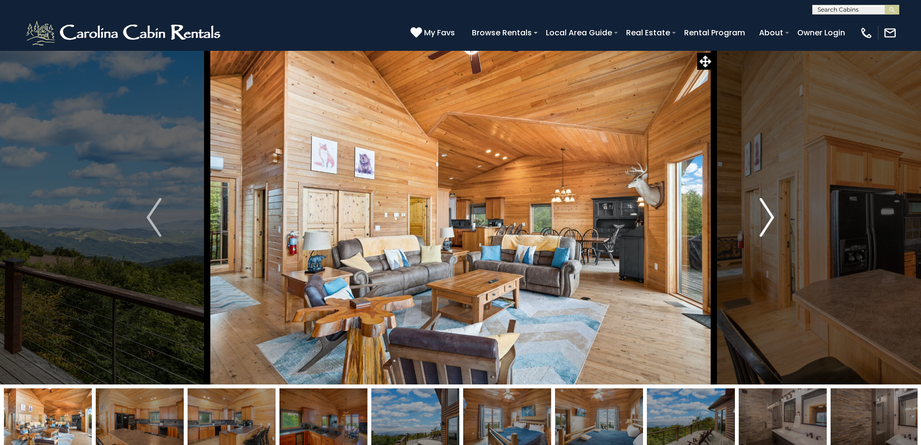
click at [766, 210] on img "Next" at bounding box center [767, 217] width 15 height 39
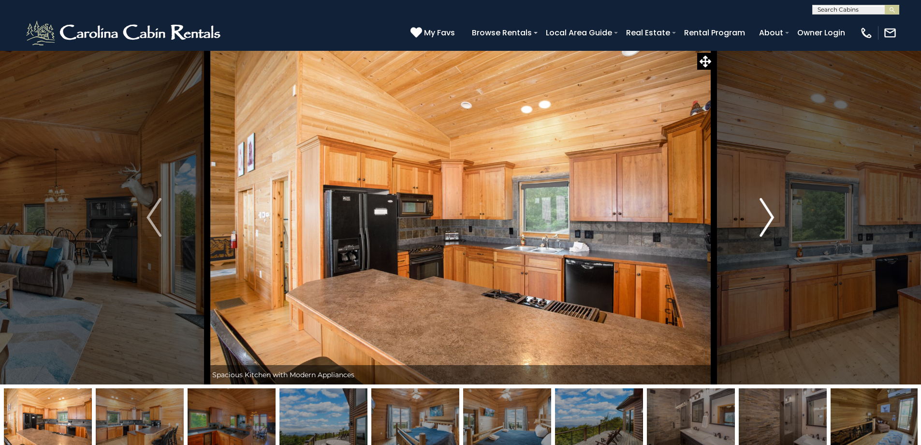
click at [766, 210] on img "Next" at bounding box center [767, 217] width 15 height 39
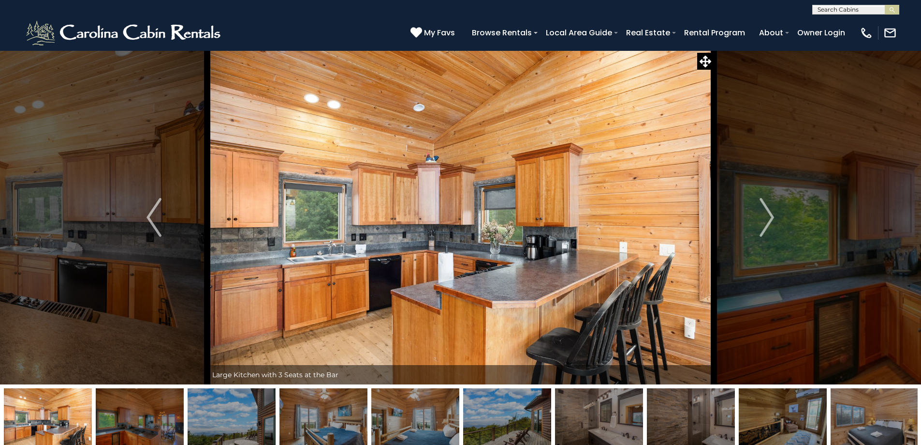
drag, startPoint x: 433, startPoint y: 248, endPoint x: 428, endPoint y: 242, distance: 8.6
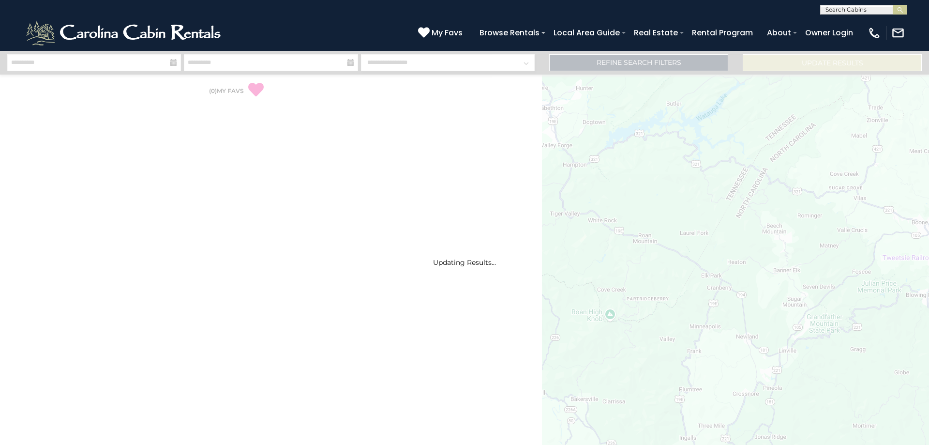
select select "*"
click at [849, 7] on input "text" at bounding box center [862, 12] width 85 height 10
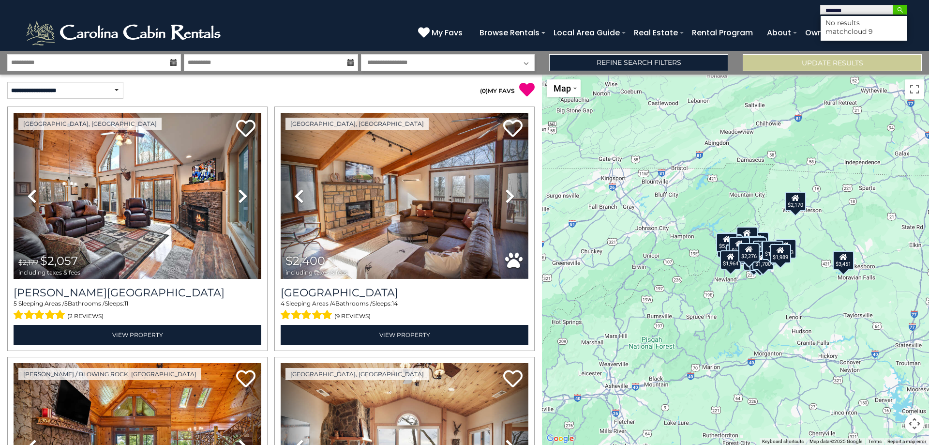
type input "*******"
click at [901, 9] on img "submit" at bounding box center [899, 9] width 7 height 7
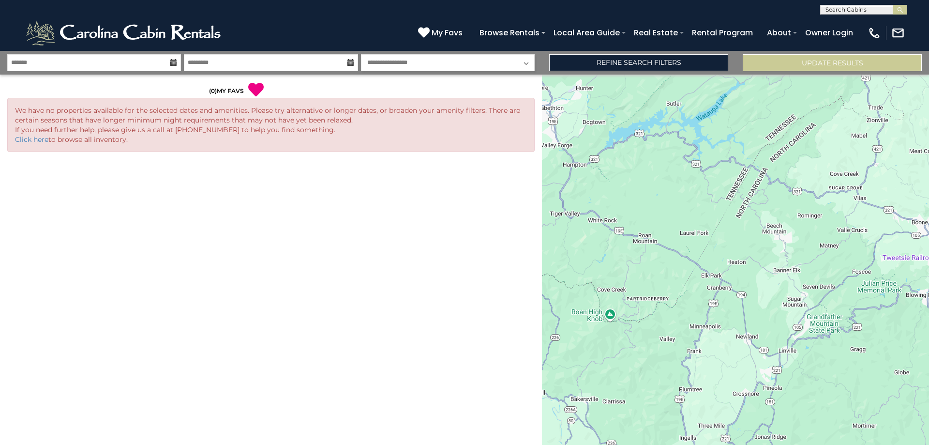
select select "*"
click at [845, 10] on input "text" at bounding box center [862, 12] width 85 height 10
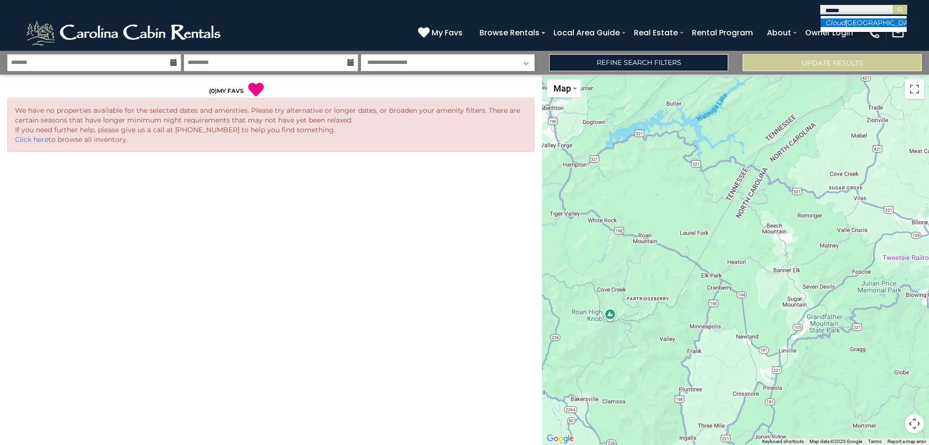
type input "*****"
click at [853, 23] on li "Cloud Forest Lane" at bounding box center [863, 22] width 86 height 9
click at [898, 11] on img "submit" at bounding box center [899, 9] width 7 height 7
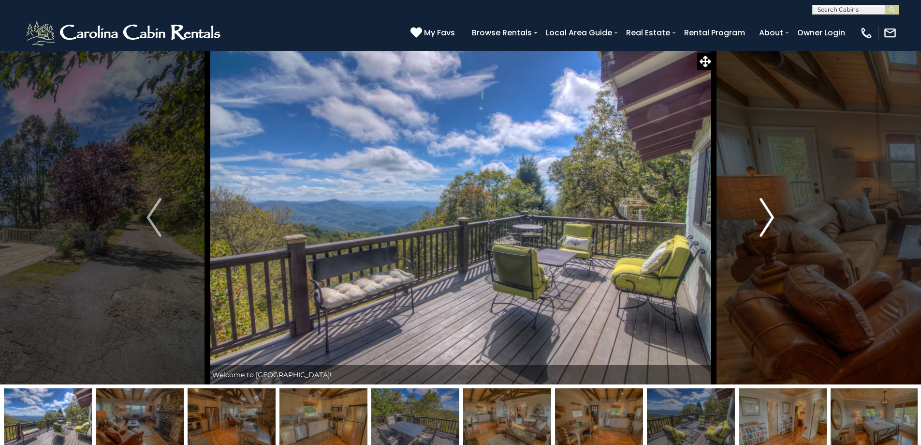
click at [767, 219] on img "Next" at bounding box center [767, 217] width 15 height 39
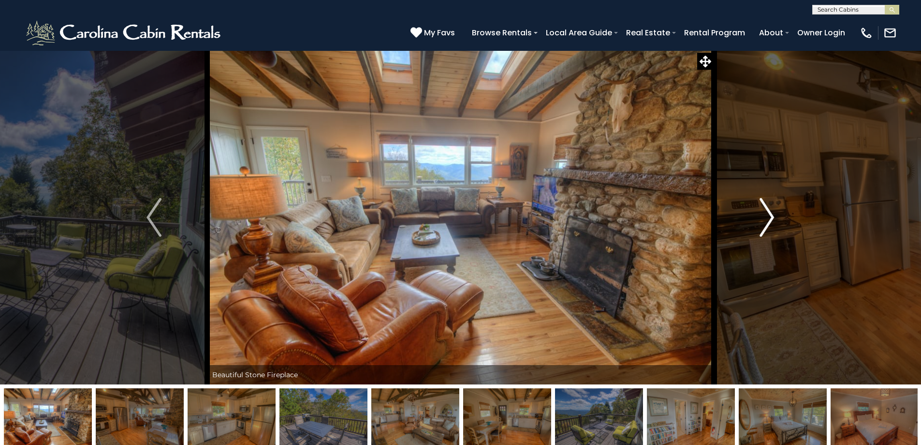
click at [767, 219] on img "Next" at bounding box center [767, 217] width 15 height 39
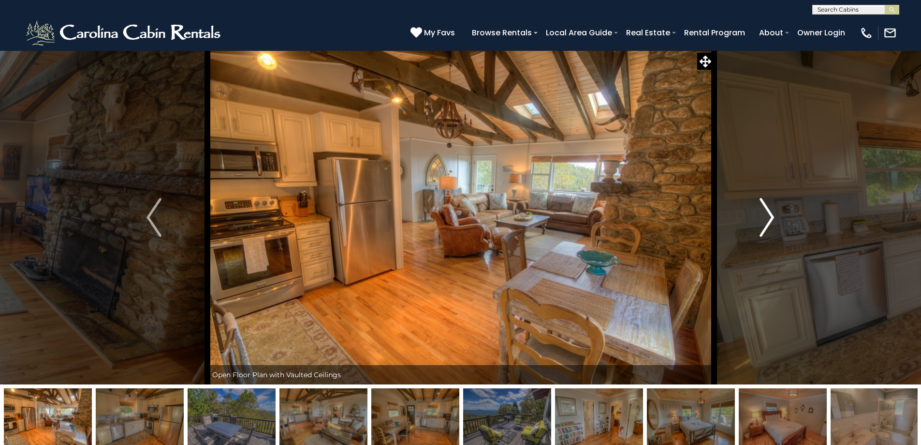
click at [767, 219] on img "Next" at bounding box center [767, 217] width 15 height 39
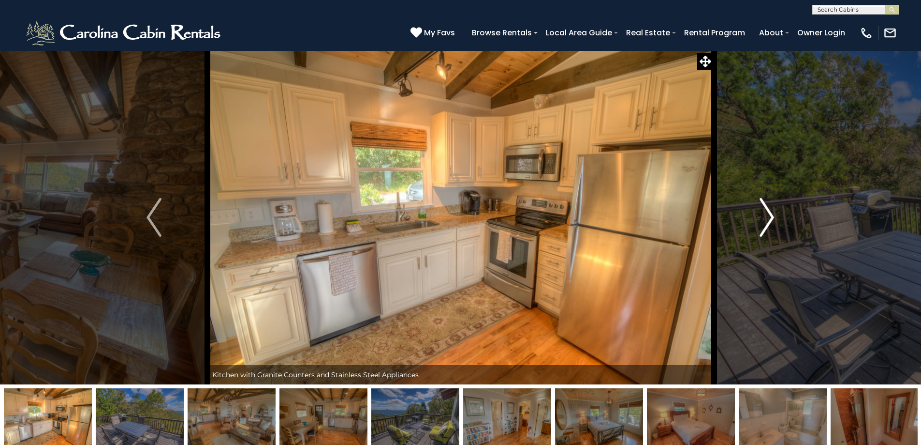
click at [767, 219] on img "Next" at bounding box center [767, 217] width 15 height 39
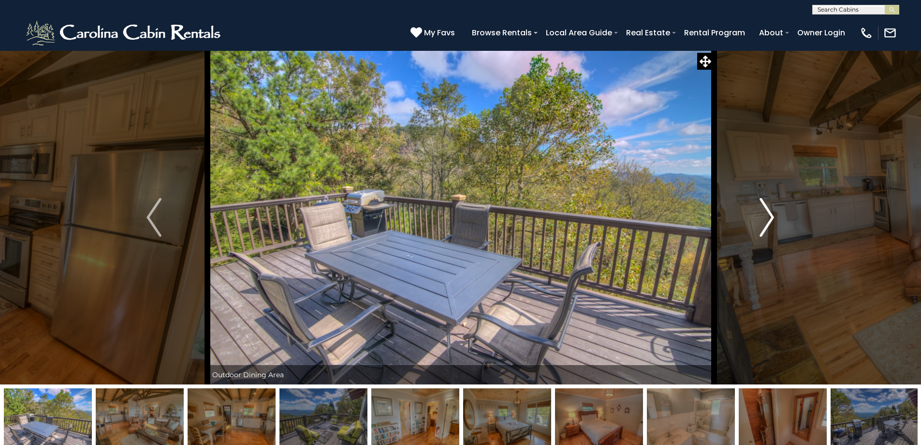
click at [767, 219] on img "Next" at bounding box center [767, 217] width 15 height 39
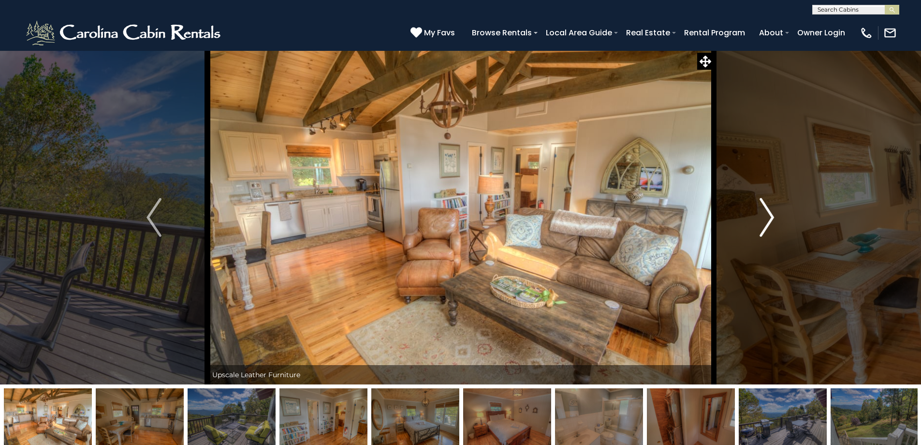
click at [767, 219] on img "Next" at bounding box center [767, 217] width 15 height 39
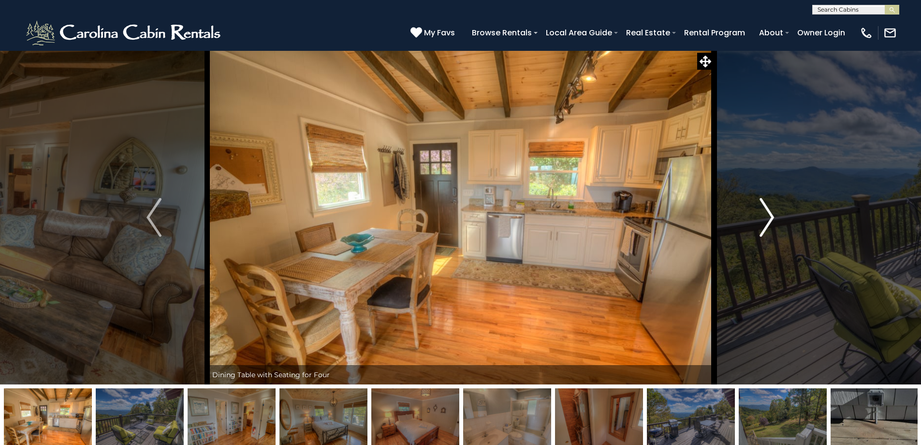
click at [767, 219] on img "Next" at bounding box center [767, 217] width 15 height 39
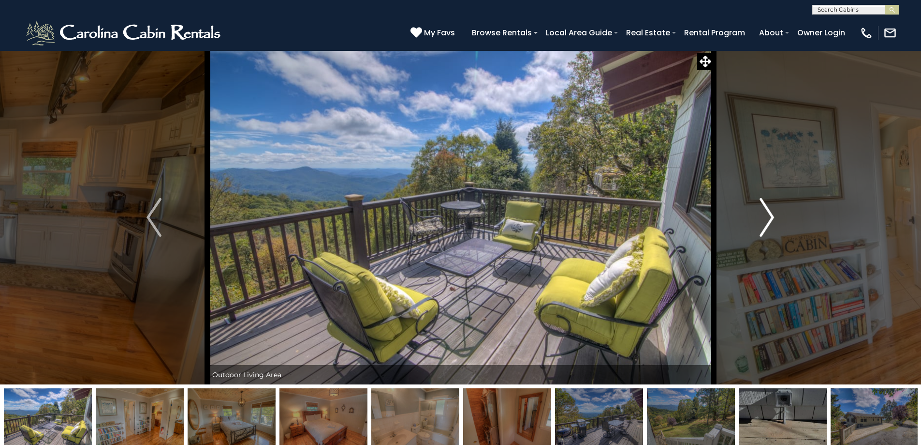
click at [767, 219] on img "Next" at bounding box center [767, 217] width 15 height 39
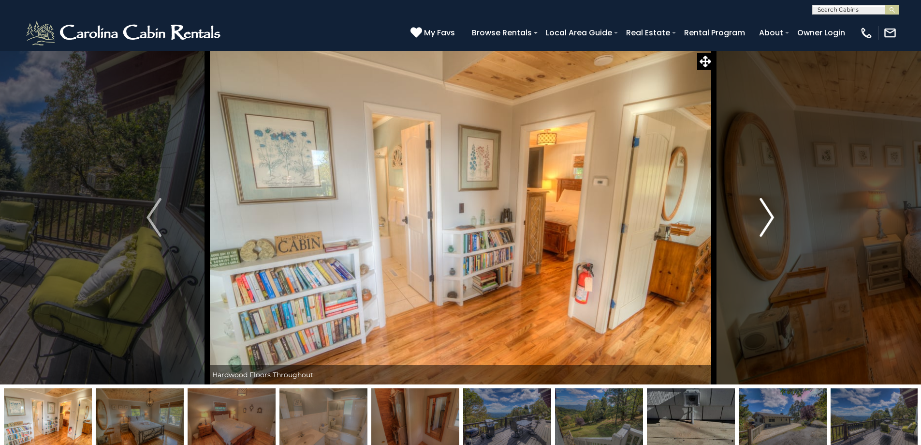
click at [767, 219] on img "Next" at bounding box center [767, 217] width 15 height 39
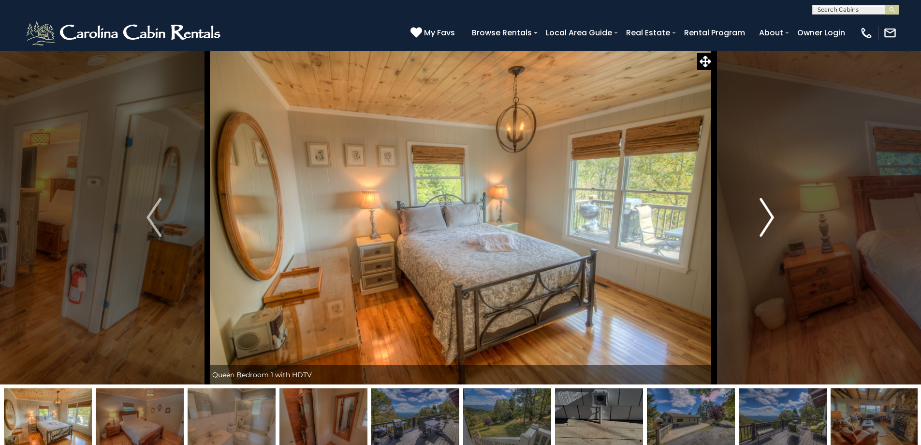
click at [767, 219] on img "Next" at bounding box center [767, 217] width 15 height 39
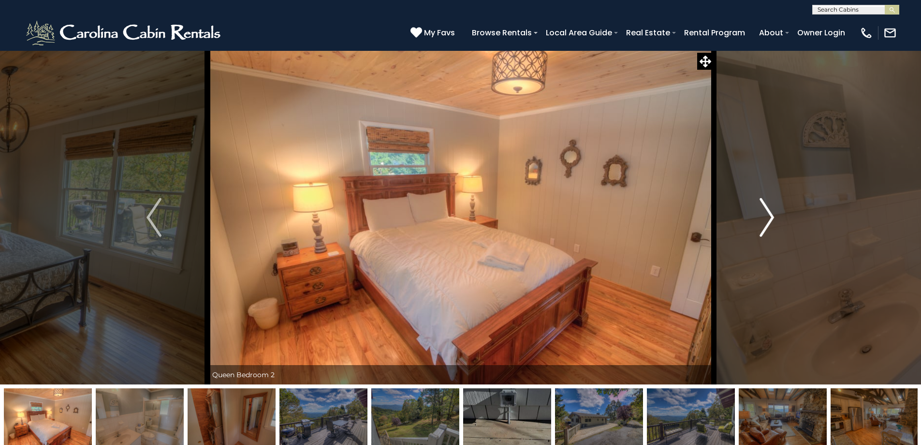
click at [767, 219] on img "Next" at bounding box center [767, 217] width 15 height 39
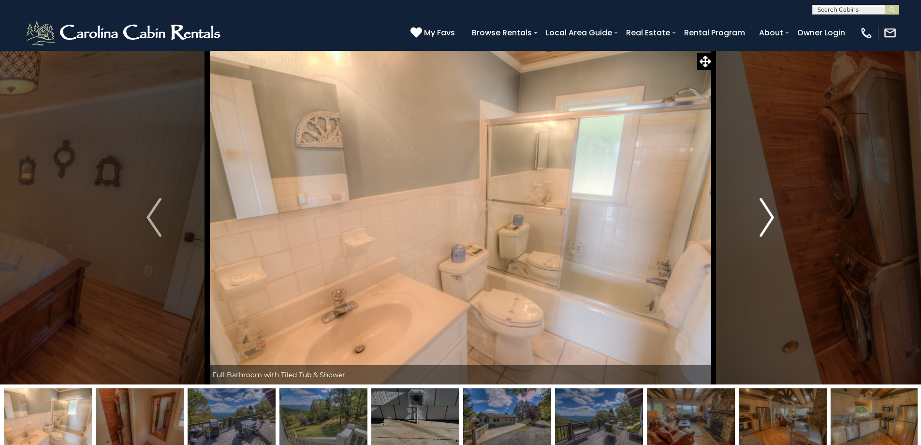
click at [767, 219] on img "Next" at bounding box center [767, 217] width 15 height 39
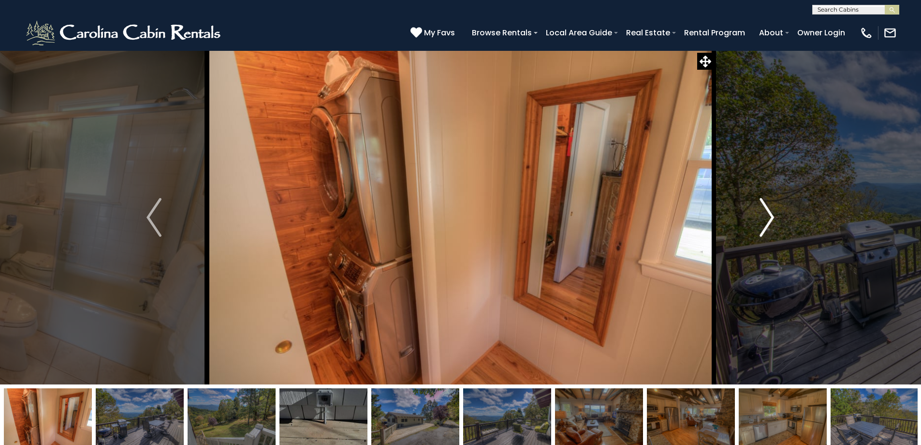
click at [767, 219] on img "Next" at bounding box center [767, 217] width 15 height 39
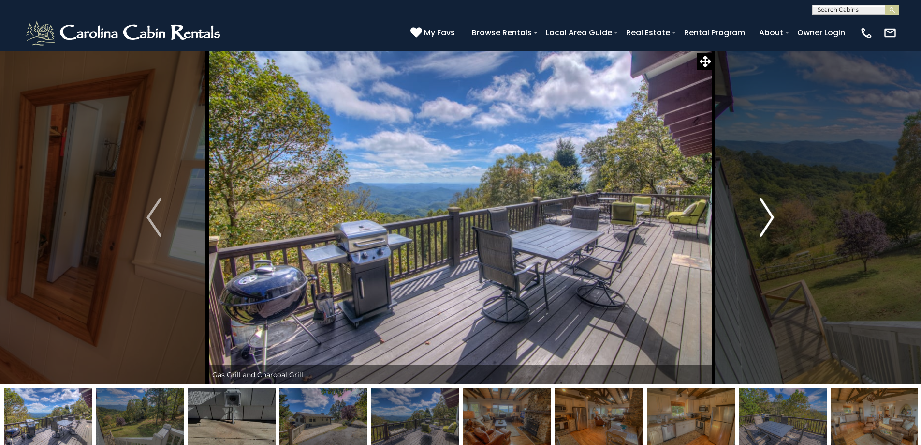
click at [767, 219] on img "Next" at bounding box center [767, 217] width 15 height 39
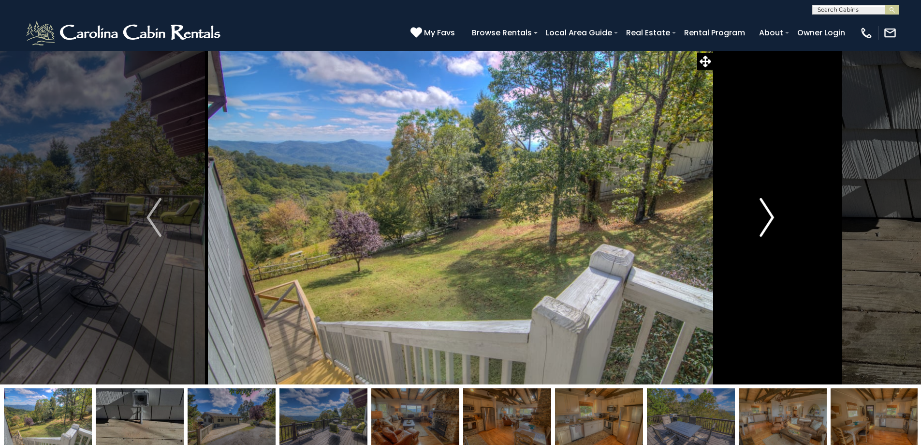
click at [767, 219] on img "Next" at bounding box center [767, 217] width 15 height 39
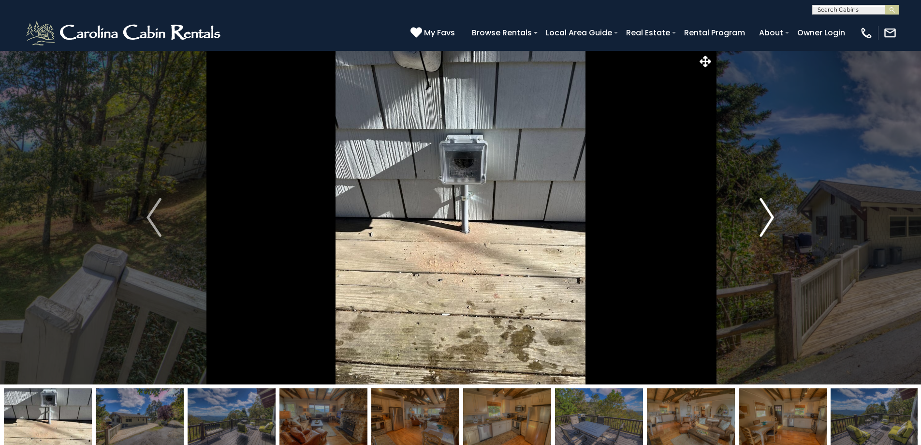
click at [767, 219] on img "Next" at bounding box center [767, 217] width 15 height 39
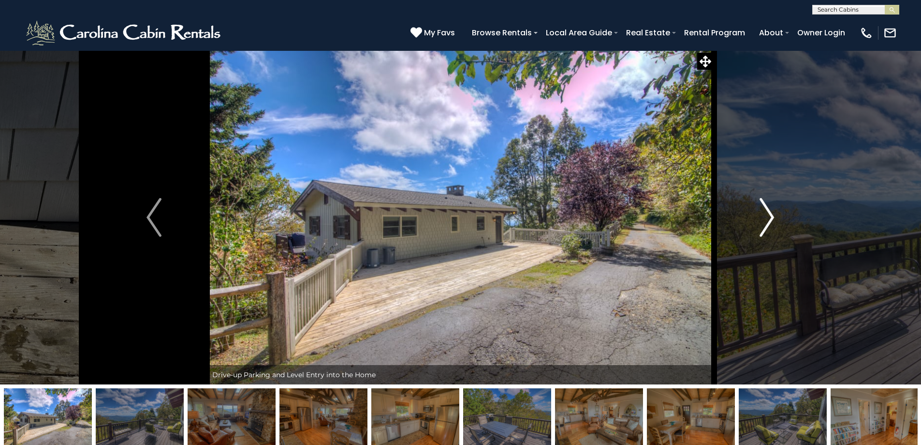
click at [767, 219] on img "Next" at bounding box center [767, 217] width 15 height 39
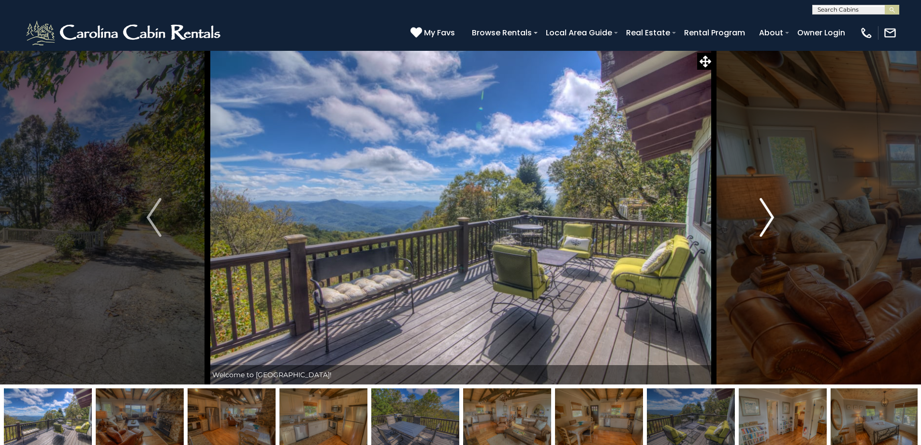
click at [767, 219] on img "Next" at bounding box center [767, 217] width 15 height 39
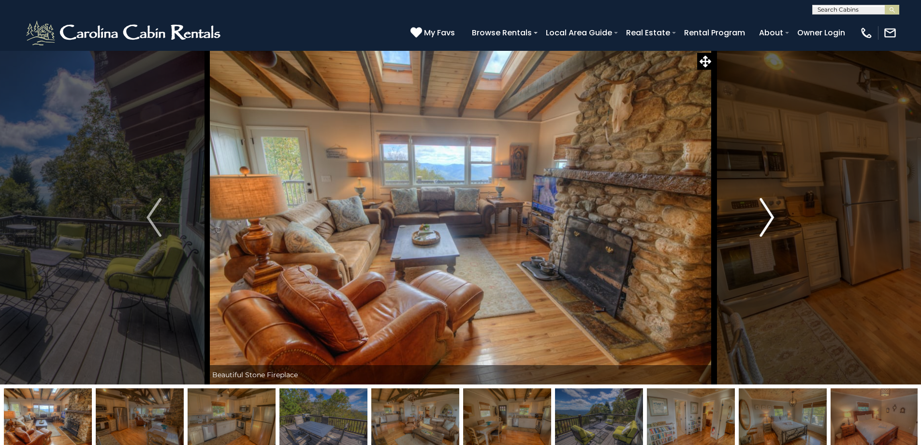
click at [767, 219] on img "Next" at bounding box center [767, 217] width 15 height 39
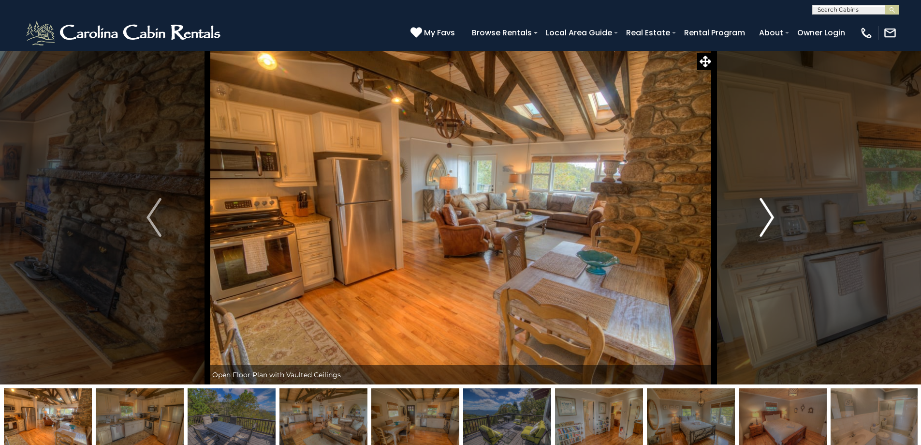
click at [767, 219] on img "Next" at bounding box center [767, 217] width 15 height 39
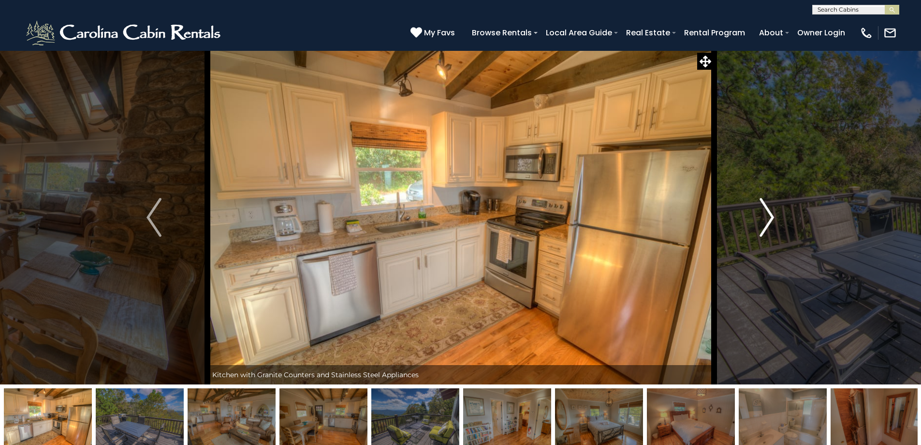
click at [767, 219] on img "Next" at bounding box center [767, 217] width 15 height 39
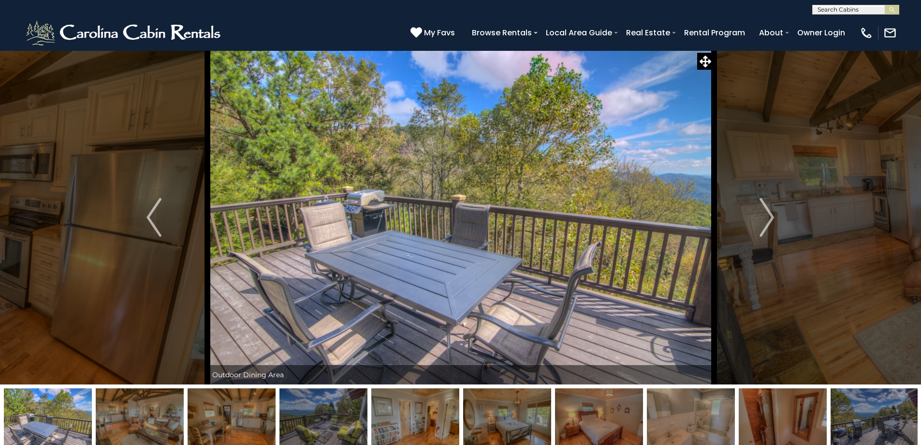
scroll to position [0, 0]
click at [846, 13] on input "text" at bounding box center [855, 11] width 85 height 10
type input "*******"
click at [893, 7] on img "submit" at bounding box center [892, 9] width 7 height 7
